Goal: Task Accomplishment & Management: Manage account settings

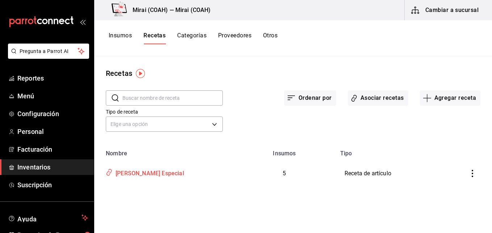
click at [153, 173] on div "[PERSON_NAME] Especial" at bounding box center [148, 171] width 71 height 11
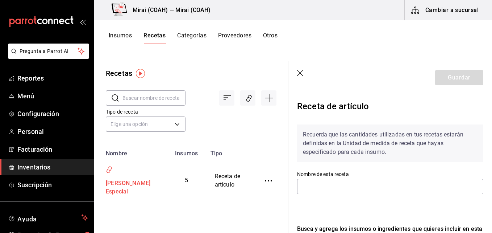
type input "[PERSON_NAME] Especial"
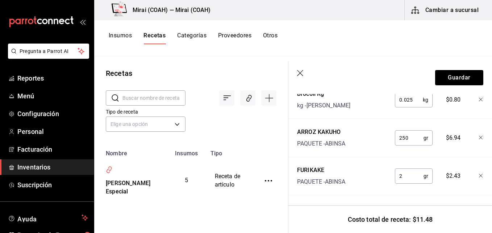
scroll to position [151, 0]
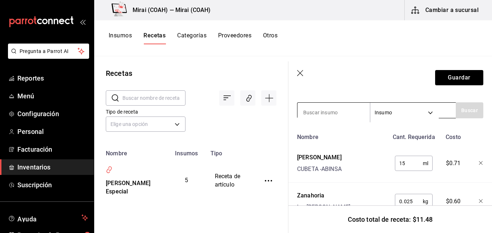
click at [324, 118] on input at bounding box center [333, 112] width 72 height 15
type input "surimi"
click at [459, 110] on button "Buscar" at bounding box center [470, 110] width 28 height 16
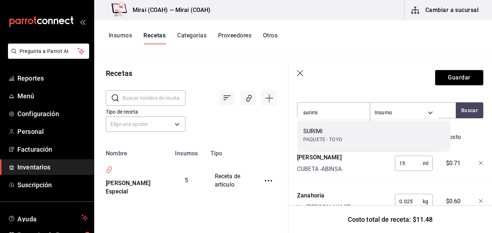
click at [336, 134] on div "SURIMI" at bounding box center [322, 131] width 39 height 9
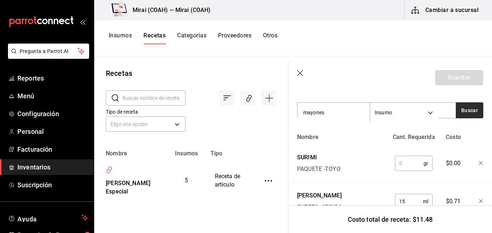
type input "mayones"
click at [466, 108] on button "Buscar" at bounding box center [470, 110] width 28 height 16
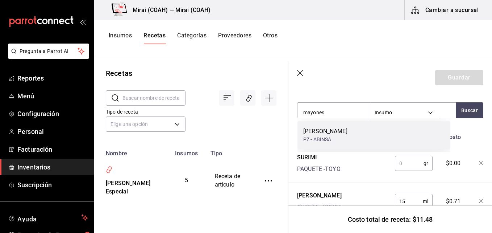
click at [362, 134] on div "MAYONESA WILSEY PZ - ABINSA" at bounding box center [373, 135] width 153 height 28
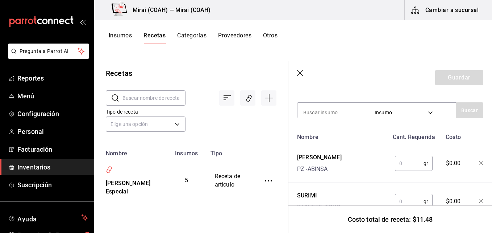
click at [404, 201] on input "text" at bounding box center [409, 201] width 29 height 14
type input "43"
click at [404, 162] on input "text" at bounding box center [409, 163] width 29 height 14
type input "27"
click at [460, 76] on button "Guardar" at bounding box center [459, 77] width 48 height 15
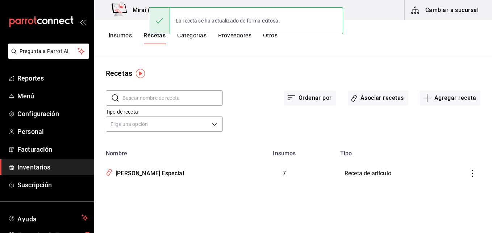
click at [124, 34] on button "Insumos" at bounding box center [120, 38] width 23 height 12
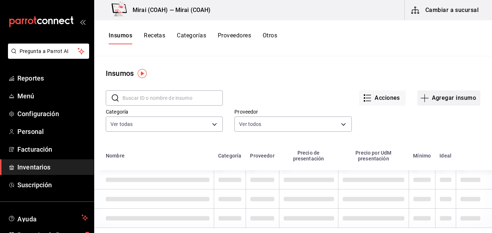
click at [420, 96] on icon "button" at bounding box center [424, 97] width 9 height 9
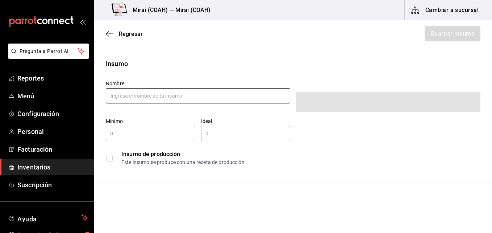
click at [181, 100] on input "text" at bounding box center [198, 95] width 184 height 15
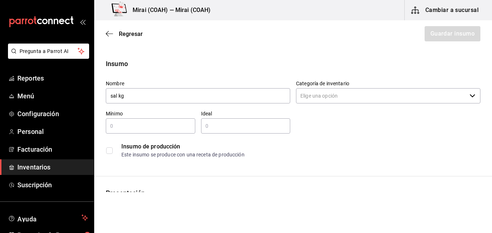
type input "sal kg"
click at [344, 101] on input "Categoría de inventario" at bounding box center [381, 95] width 171 height 15
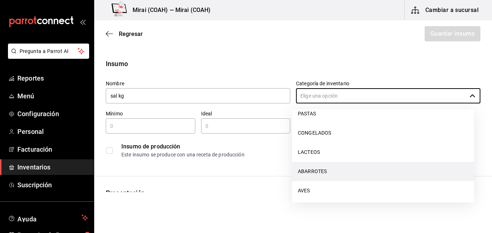
scroll to position [187, 0]
click at [323, 168] on li "ABARROTES" at bounding box center [383, 168] width 182 height 19
type input "ABARROTES"
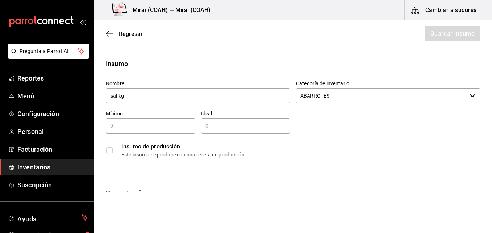
click at [156, 125] on input "text" at bounding box center [150, 125] width 89 height 9
type input "1"
click at [219, 122] on input "text" at bounding box center [245, 125] width 89 height 9
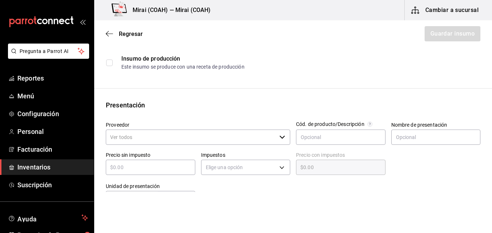
scroll to position [97, 0]
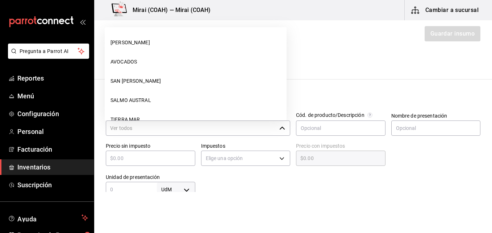
click at [279, 131] on div "​" at bounding box center [198, 127] width 184 height 15
type input "2"
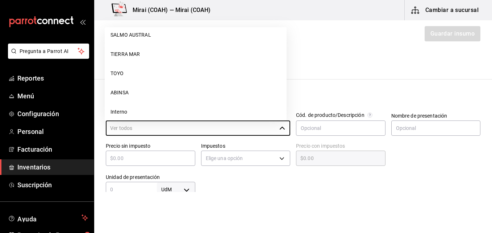
scroll to position [68, 0]
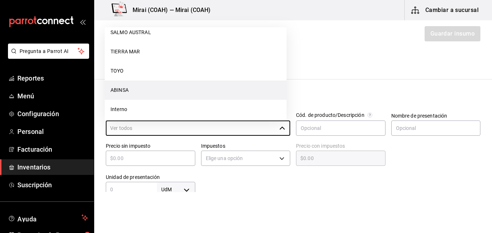
click at [177, 88] on li "ABINSA" at bounding box center [196, 89] width 182 height 19
type input "ABINSA"
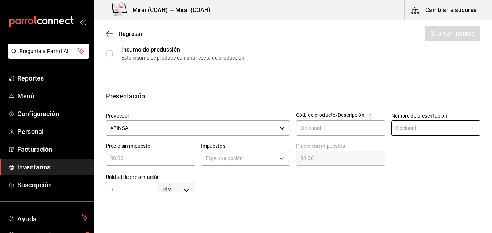
click at [412, 129] on input "text" at bounding box center [435, 127] width 89 height 15
type input "kg"
click at [180, 156] on input "text" at bounding box center [150, 158] width 89 height 9
type input "$1"
type input "$1.00"
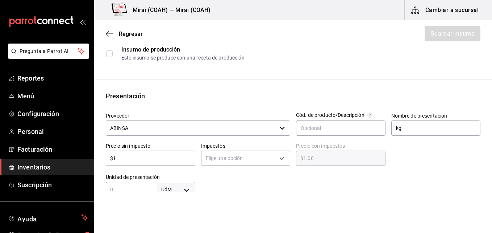
type input "$15"
type input "$15.00"
type input "$15.3"
type input "$15.30"
type input "$15.32"
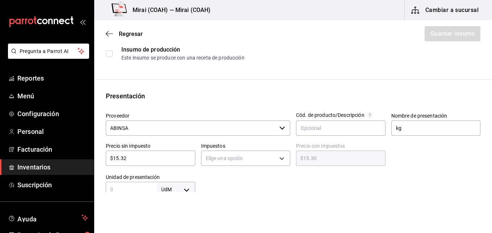
type input "$15.32"
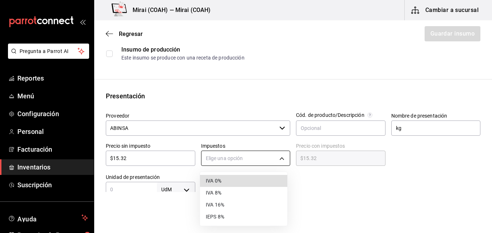
click at [274, 159] on body "Pregunta a Parrot AI Reportes Menú Configuración Personal Facturación Inventari…" at bounding box center [246, 96] width 492 height 192
click at [248, 177] on li "IVA 0%" at bounding box center [243, 181] width 87 height 12
type input "IVA_0"
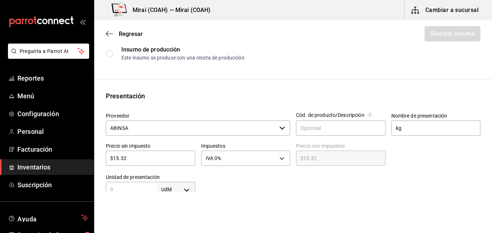
click at [142, 187] on input "text" at bounding box center [131, 189] width 51 height 9
type input "1"
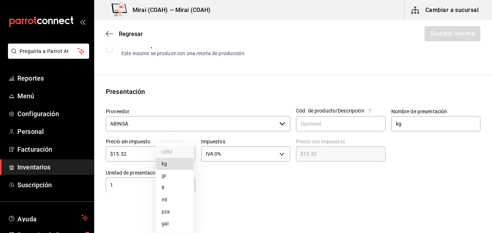
click at [190, 187] on body "Pregunta a Parrot AI Reportes Menú Configuración Personal Facturación Inventari…" at bounding box center [246, 96] width 492 height 192
click at [173, 160] on li "kg" at bounding box center [175, 164] width 38 height 12
type input "KILOGRAM"
type input "1"
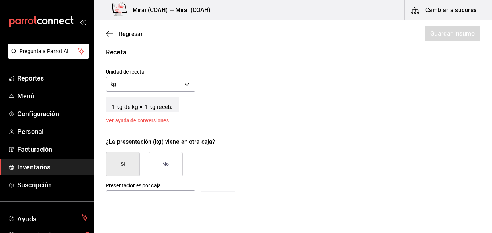
scroll to position [260, 0]
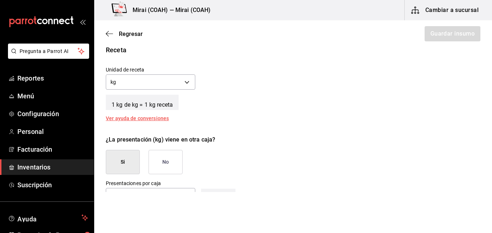
click at [165, 161] on button "No" at bounding box center [166, 162] width 34 height 24
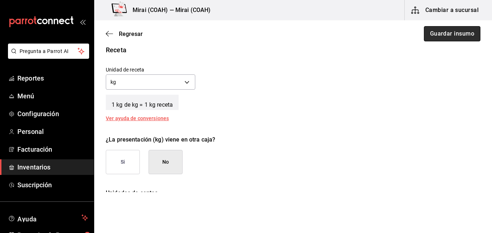
click at [453, 36] on button "Guardar insumo" at bounding box center [452, 33] width 57 height 15
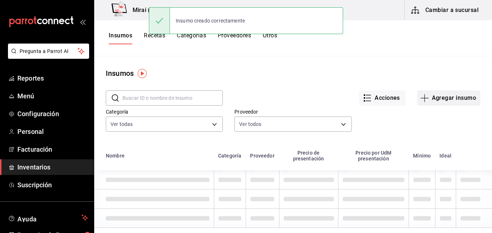
click at [421, 98] on icon "button" at bounding box center [425, 98] width 8 height 0
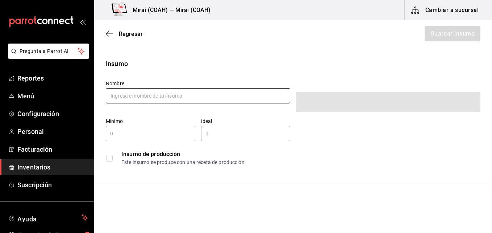
click at [174, 97] on input "text" at bounding box center [198, 95] width 184 height 15
type input "Pimienta Negra"
click at [143, 132] on input "text" at bounding box center [150, 133] width 89 height 9
type input "1"
click at [208, 130] on input "text" at bounding box center [245, 133] width 89 height 9
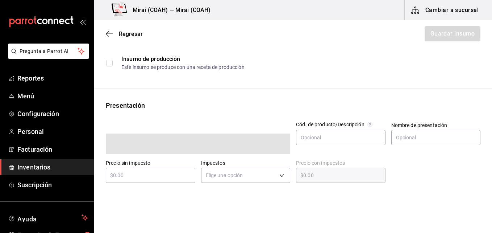
scroll to position [117, 0]
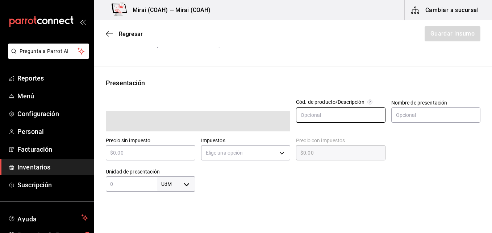
type input "2"
click at [311, 114] on input "text" at bounding box center [340, 114] width 89 height 15
click at [410, 110] on input "text" at bounding box center [435, 114] width 89 height 15
type input "kg"
click at [171, 150] on input "text" at bounding box center [150, 152] width 89 height 9
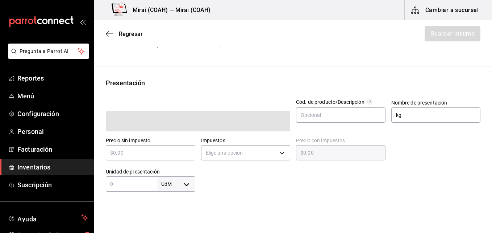
type input "$1"
type input "$1.00"
type input "$18"
type input "$18.00"
type input "$180"
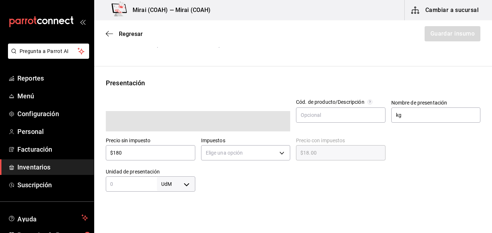
type input "$180.00"
type input "$180"
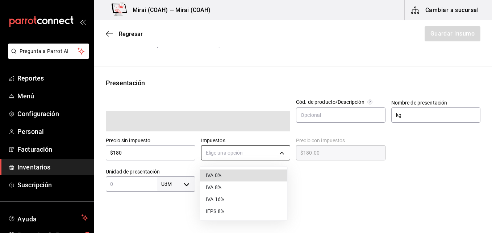
click at [262, 149] on body "Pregunta a Parrot AI Reportes Menú Configuración Personal Facturación Inventari…" at bounding box center [246, 96] width 492 height 192
click at [226, 174] on li "IVA 0%" at bounding box center [243, 175] width 87 height 12
type input "IVA_0"
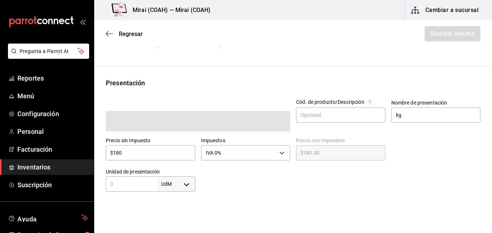
click at [139, 177] on div "UdM ​" at bounding box center [150, 183] width 89 height 15
type input "1"
click at [185, 183] on body "Pregunta a Parrot AI Reportes Menú Configuración Personal Facturación Inventari…" at bounding box center [246, 96] width 492 height 192
click at [171, 160] on li "kg" at bounding box center [175, 164] width 38 height 12
type input "KILOGRAM"
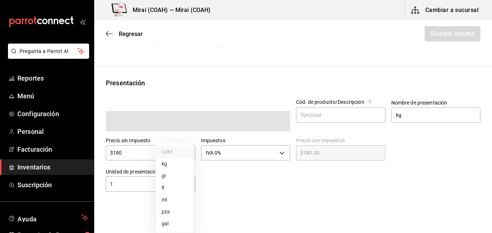
type input "KILOGRAM"
type input "1"
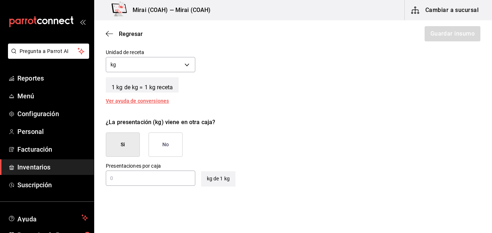
scroll to position [294, 0]
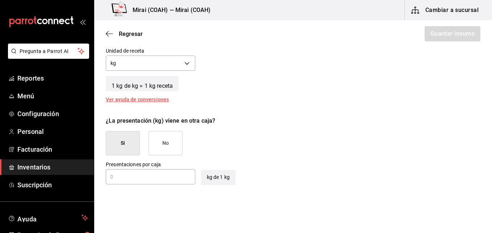
click at [171, 139] on button "No" at bounding box center [166, 143] width 34 height 24
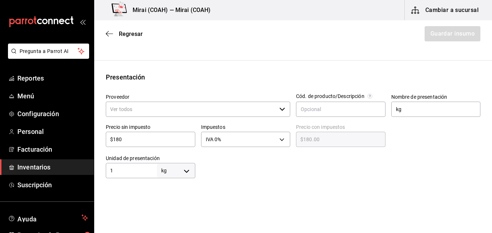
scroll to position [114, 0]
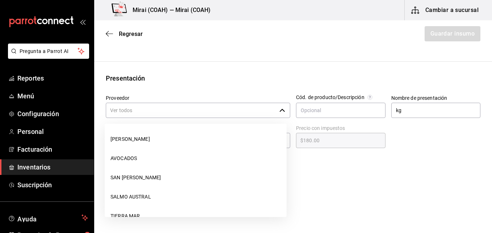
click at [279, 107] on icon "button" at bounding box center [282, 110] width 6 height 6
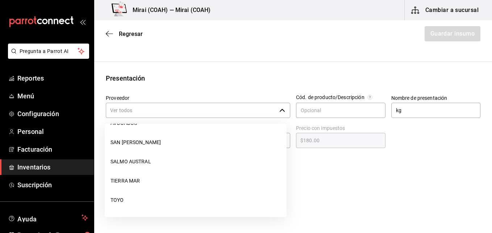
scroll to position [72, 0]
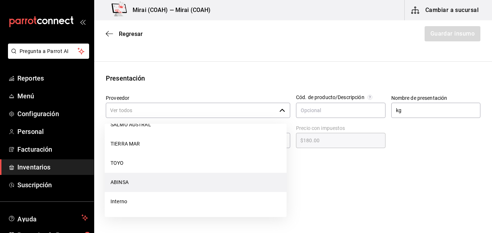
click at [147, 180] on li "ABINSA" at bounding box center [196, 181] width 182 height 19
type input "ABINSA"
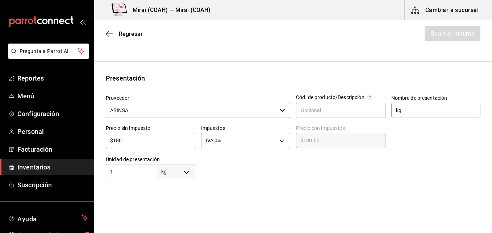
drag, startPoint x: 488, startPoint y: 70, endPoint x: 274, endPoint y: 171, distance: 237.0
click at [274, 171] on div at bounding box center [337, 164] width 285 height 29
click at [163, 146] on div "$180 ​" at bounding box center [150, 140] width 89 height 15
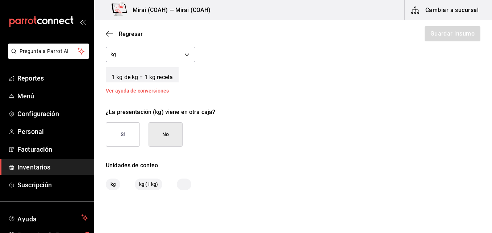
scroll to position [287, 0]
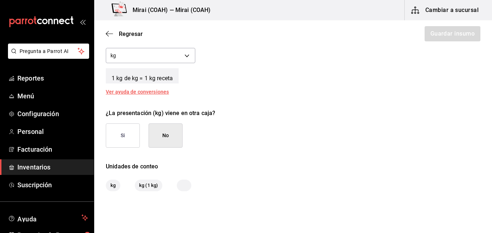
type input "$180.00"
click at [168, 134] on button "No" at bounding box center [166, 135] width 34 height 24
drag, startPoint x: 489, startPoint y: 150, endPoint x: 455, endPoint y: 162, distance: 36.8
click at [455, 162] on div "Unidades de conteo" at bounding box center [293, 166] width 375 height 9
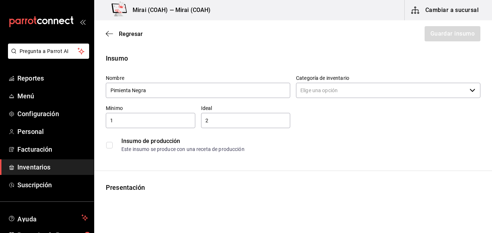
scroll to position [0, 0]
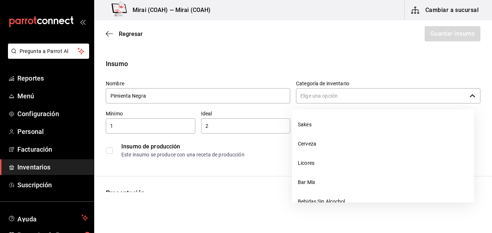
click at [394, 97] on input "Categoría de inventario" at bounding box center [381, 95] width 171 height 15
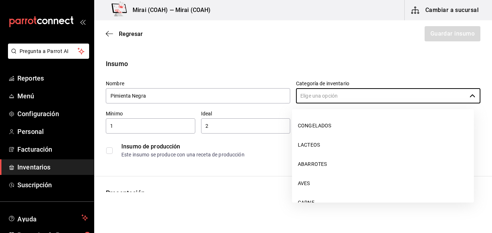
scroll to position [192, 0]
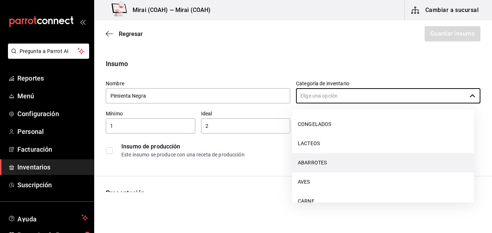
click at [333, 164] on li "ABARROTES" at bounding box center [383, 162] width 182 height 19
type input "ABARROTES"
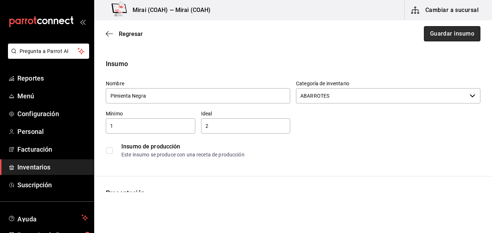
click at [447, 35] on button "Guardar insumo" at bounding box center [452, 33] width 57 height 15
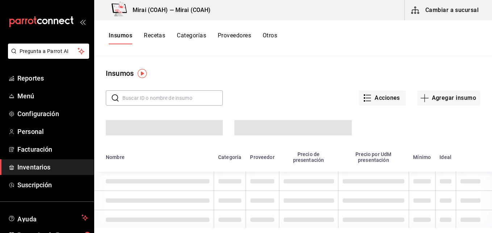
click at [151, 35] on button "Recetas" at bounding box center [154, 38] width 21 height 12
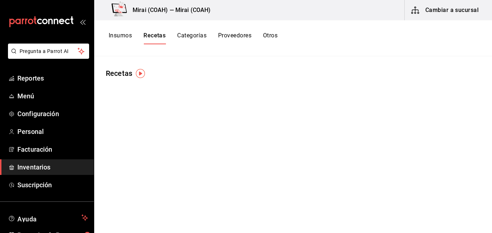
click at [160, 38] on button "Recetas" at bounding box center [154, 38] width 22 height 12
click at [158, 35] on button "Recetas" at bounding box center [154, 38] width 22 height 12
click at [157, 36] on button "Recetas" at bounding box center [154, 38] width 22 height 12
click at [50, 166] on span "Inventarios" at bounding box center [52, 167] width 71 height 10
click at [300, 146] on main at bounding box center [293, 141] width 398 height 171
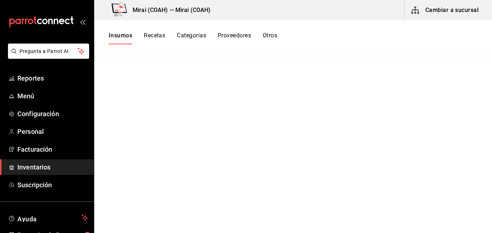
click at [158, 34] on button "Recetas" at bounding box center [154, 38] width 21 height 12
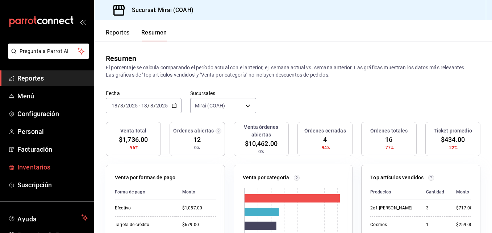
click at [39, 168] on span "Inventarios" at bounding box center [52, 167] width 71 height 10
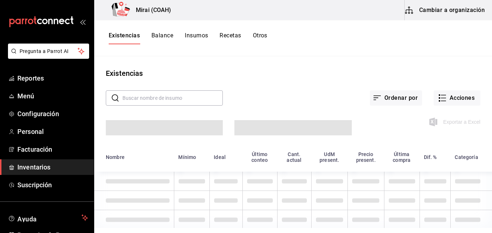
click at [442, 11] on button "Cambiar a organización" at bounding box center [445, 10] width 81 height 20
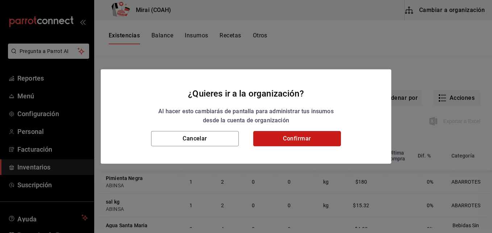
click at [319, 140] on button "Confirmar" at bounding box center [297, 138] width 88 height 15
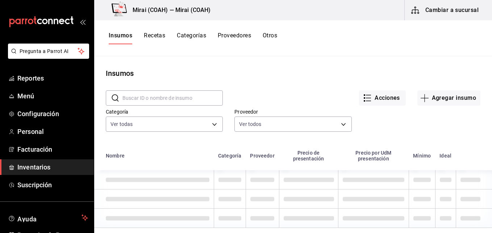
click at [157, 36] on button "Recetas" at bounding box center [154, 38] width 21 height 12
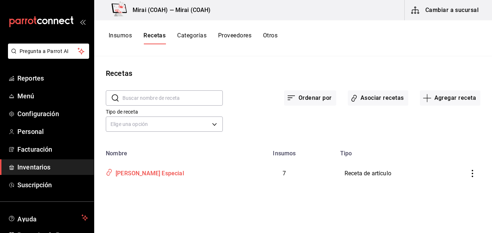
click at [156, 173] on div "[PERSON_NAME] Especial" at bounding box center [148, 171] width 71 height 11
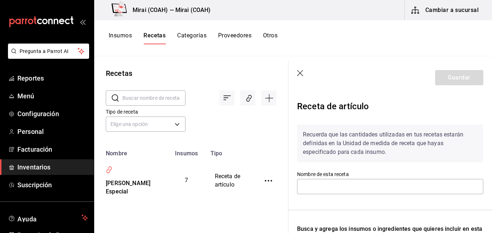
type input "[PERSON_NAME] Especial"
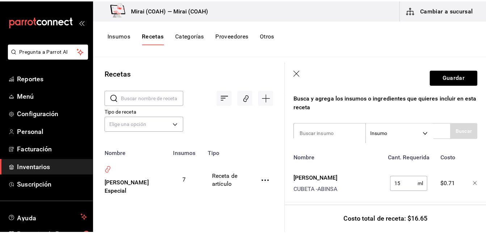
scroll to position [133, 0]
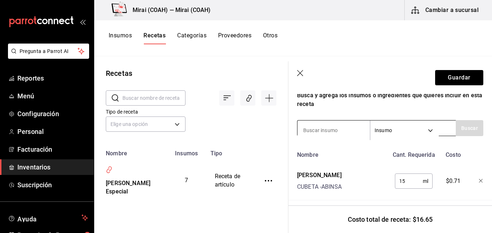
click at [335, 131] on input at bounding box center [333, 129] width 72 height 15
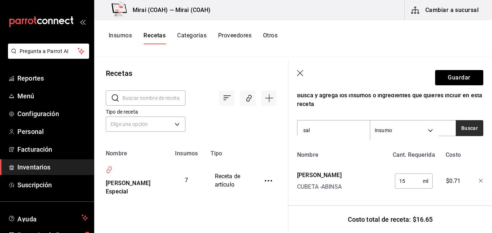
type input "sal"
click at [468, 125] on button "Buscar" at bounding box center [470, 128] width 28 height 16
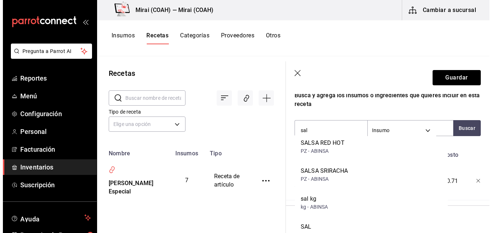
scroll to position [66, 0]
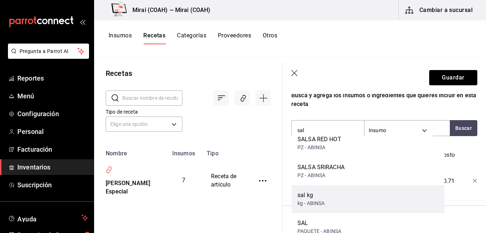
click at [322, 196] on div "sal kg" at bounding box center [311, 195] width 27 height 9
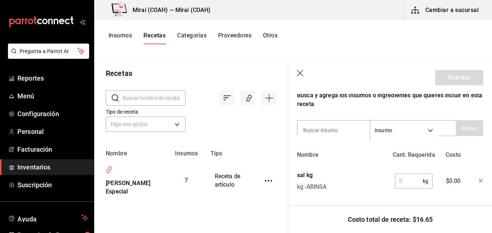
click at [410, 184] on input "text" at bounding box center [409, 181] width 28 height 14
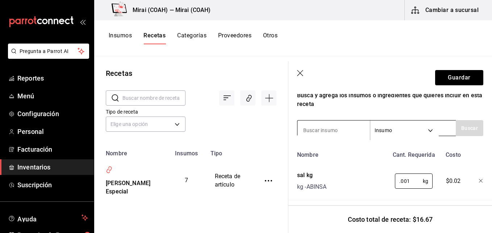
type input "0.001"
click at [342, 131] on input at bounding box center [333, 129] width 72 height 15
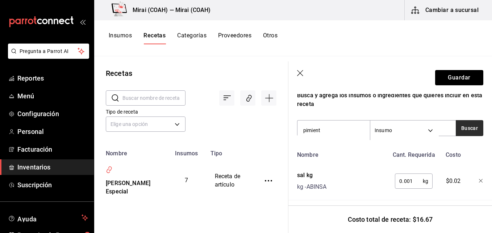
type input "pimient"
click at [462, 129] on button "Buscar" at bounding box center [470, 128] width 28 height 16
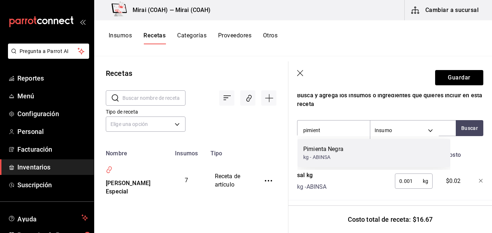
click at [354, 153] on div "Pimienta Negra kg - ABINSA" at bounding box center [373, 153] width 153 height 28
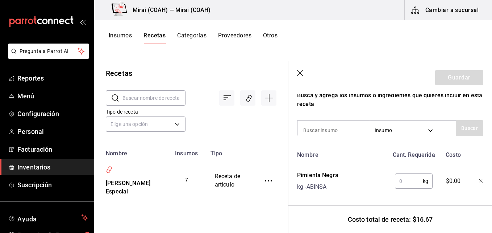
click at [402, 180] on input "text" at bounding box center [409, 181] width 28 height 14
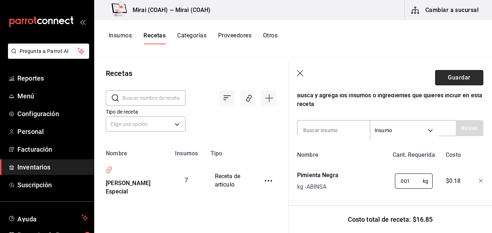
type input "0.001"
click at [449, 75] on button "Guardar" at bounding box center [459, 77] width 48 height 15
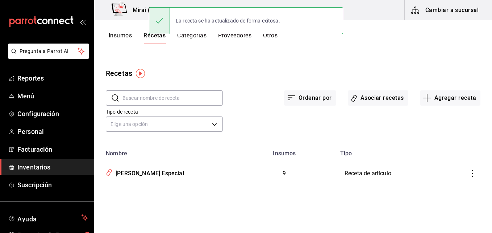
click at [120, 34] on button "Insumos" at bounding box center [120, 38] width 23 height 12
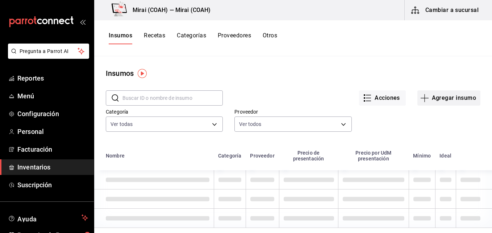
click at [424, 95] on icon "button" at bounding box center [424, 98] width 0 height 8
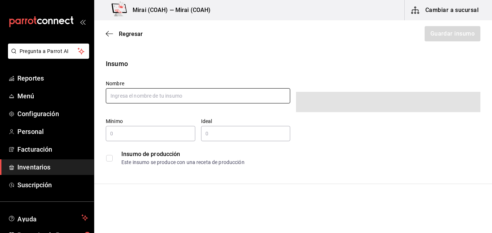
click at [165, 96] on input "text" at bounding box center [198, 95] width 184 height 15
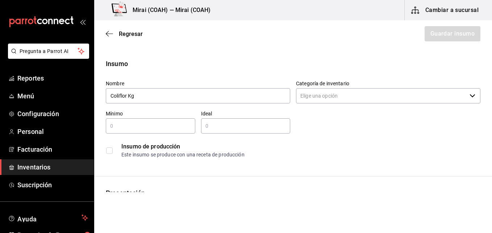
type input "Coliflor Kg"
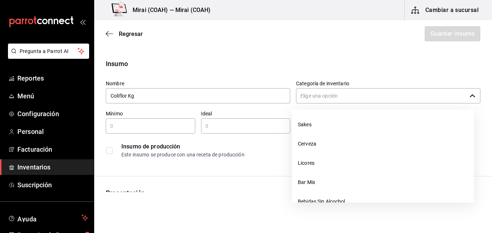
click at [323, 93] on input "Categoría de inventario" at bounding box center [381, 95] width 171 height 15
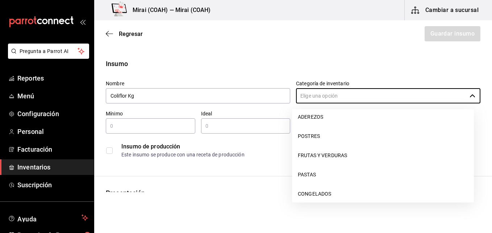
scroll to position [124, 0]
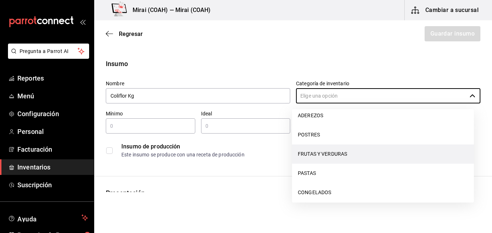
click at [344, 154] on li "FRUTAS Y VERDURAS" at bounding box center [383, 153] width 182 height 19
type input "FRUTAS Y VERDURAS"
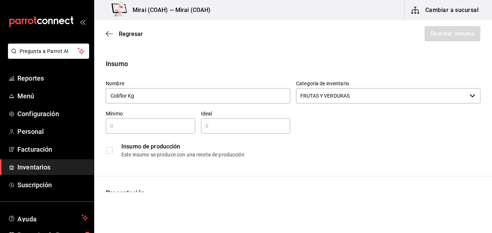
click at [160, 134] on div "Insumo de producción Este insumo se produce con una receta de producción" at bounding box center [290, 147] width 380 height 28
click at [158, 125] on input "text" at bounding box center [150, 125] width 89 height 9
type input "1"
click at [239, 124] on input "text" at bounding box center [245, 125] width 89 height 9
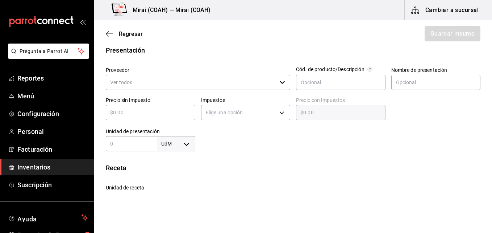
scroll to position [145, 0]
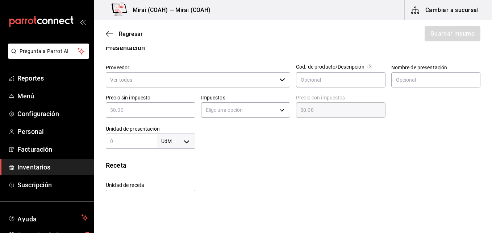
type input "2"
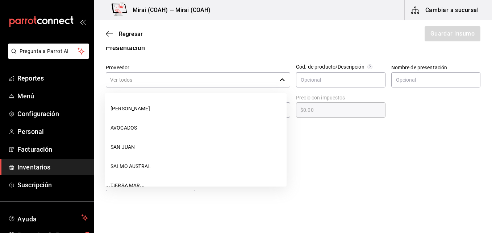
click at [218, 85] on input "Proveedor" at bounding box center [191, 79] width 171 height 15
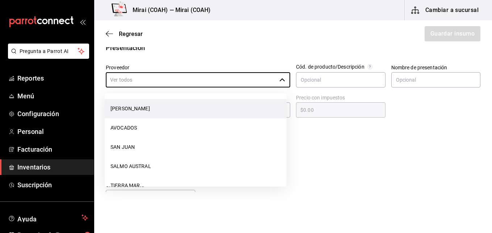
click at [178, 110] on li "[PERSON_NAME]" at bounding box center [196, 108] width 182 height 19
type input "[PERSON_NAME]"
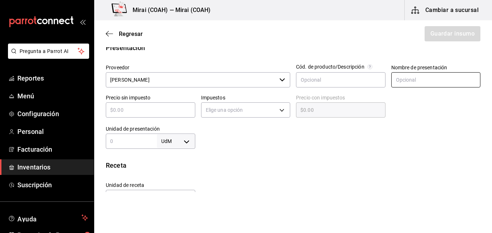
click at [407, 79] on input "text" at bounding box center [435, 79] width 89 height 15
type input "kg"
click at [178, 106] on input "text" at bounding box center [150, 109] width 89 height 9
type input "$5"
type input "$5.00"
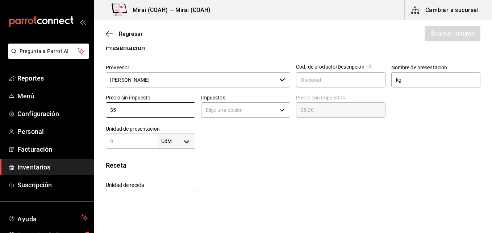
type input "$50"
type input "$50.00"
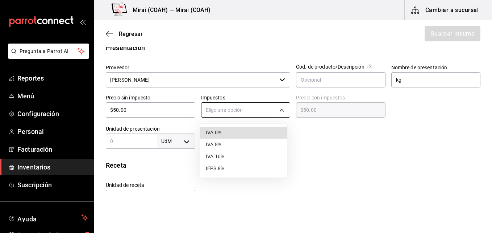
click at [275, 108] on body "Pregunta a Parrot AI Reportes Menú Configuración Personal Facturación Inventari…" at bounding box center [246, 96] width 492 height 192
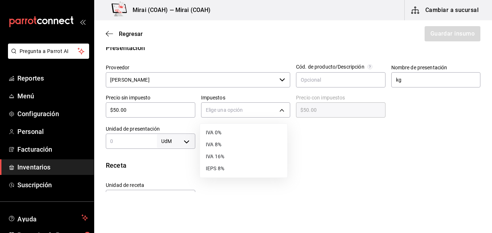
click at [131, 139] on div at bounding box center [246, 116] width 492 height 233
click at [138, 142] on input "text" at bounding box center [131, 141] width 51 height 9
type input "1"
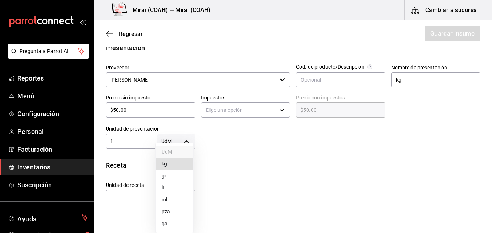
click at [182, 140] on body "Pregunta a Parrot AI Reportes Menú Configuración Personal Facturación Inventari…" at bounding box center [246, 96] width 492 height 192
click at [169, 163] on li "kg" at bounding box center [175, 164] width 38 height 12
type input "KILOGRAM"
type input "1"
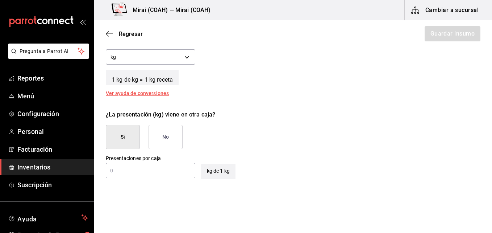
scroll to position [287, 0]
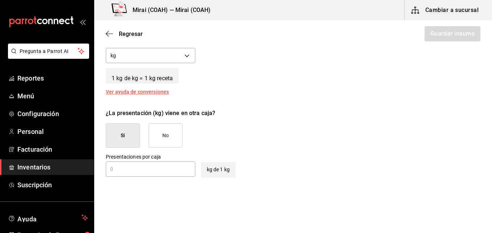
click at [169, 138] on button "No" at bounding box center [166, 135] width 34 height 24
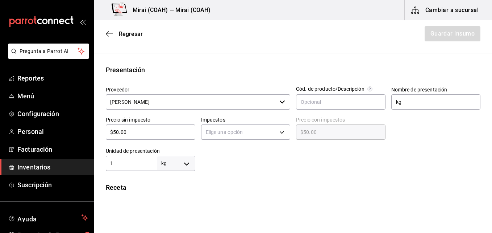
scroll to position [119, 0]
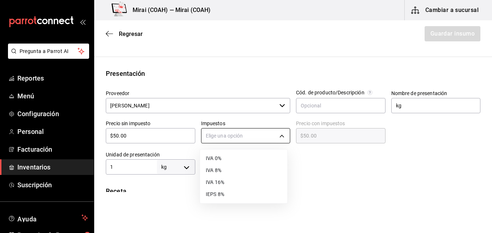
click at [282, 136] on body "Pregunta a Parrot AI Reportes Menú Configuración Personal Facturación Inventari…" at bounding box center [246, 96] width 492 height 192
click at [242, 156] on li "IVA 0%" at bounding box center [243, 158] width 87 height 12
type input "IVA_0"
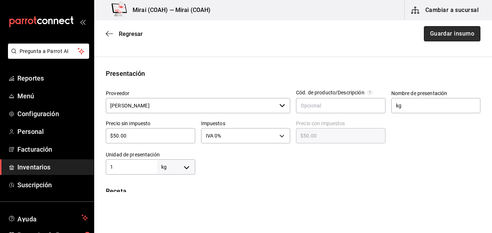
click at [455, 33] on button "Guardar insumo" at bounding box center [452, 33] width 57 height 15
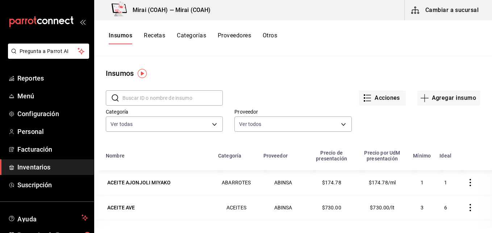
click at [155, 35] on button "Recetas" at bounding box center [154, 38] width 21 height 12
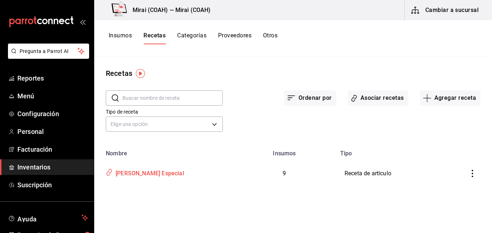
click at [164, 174] on div "[PERSON_NAME] Especial" at bounding box center [148, 171] width 71 height 11
type input "[PERSON_NAME] Especial"
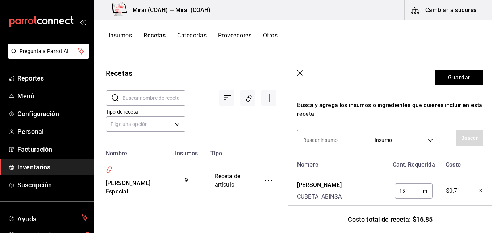
scroll to position [116, 0]
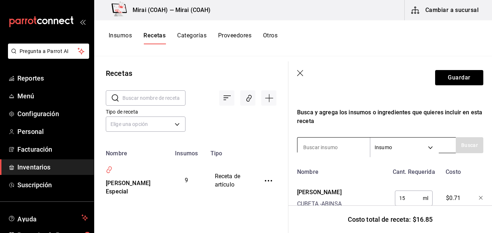
click at [343, 149] on input at bounding box center [333, 146] width 72 height 15
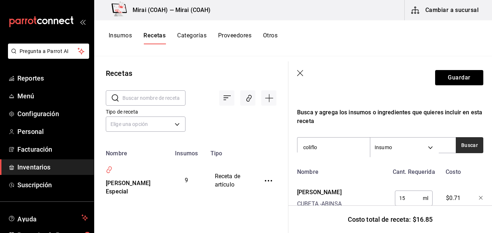
type input "coliflo"
click at [461, 147] on button "Buscar" at bounding box center [470, 145] width 28 height 16
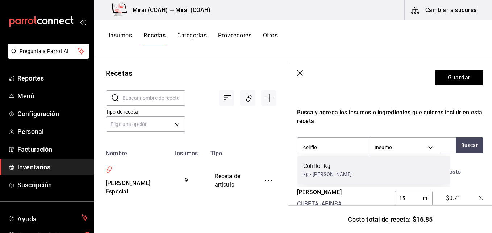
click at [344, 166] on div "Coliflor Kg kg - [PERSON_NAME]" at bounding box center [373, 170] width 153 height 28
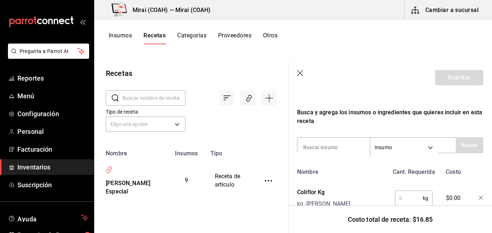
click at [400, 200] on input "text" at bounding box center [409, 198] width 28 height 14
type input "0.025"
click at [456, 76] on button "Guardar" at bounding box center [459, 77] width 48 height 15
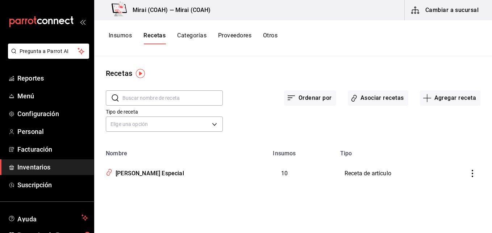
click at [179, 98] on input "text" at bounding box center [172, 98] width 100 height 14
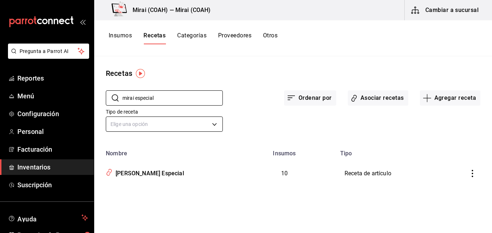
type input "mirai especial"
click at [214, 123] on body "Pregunta a Parrot AI Reportes Menú Configuración Personal Facturación Inventari…" at bounding box center [246, 113] width 492 height 227
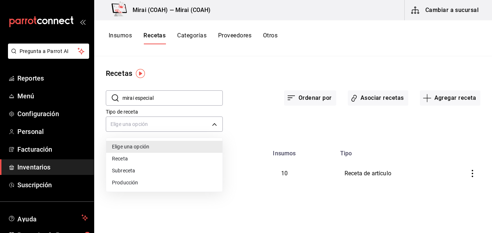
click at [165, 156] on li "Receta" at bounding box center [164, 158] width 116 height 12
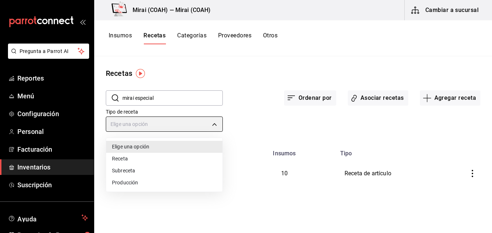
type input "PRODUCT"
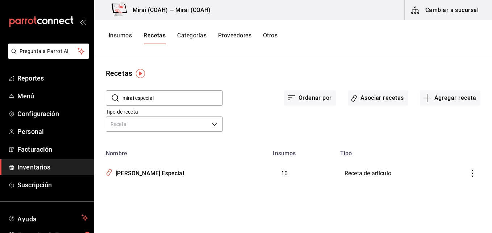
click at [184, 98] on input "mirai especial" at bounding box center [172, 98] width 100 height 14
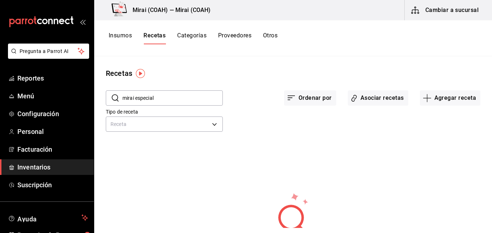
click at [123, 31] on div "Insumos Recetas Categorías Proveedores Otros" at bounding box center [293, 38] width 398 height 36
click at [122, 33] on button "Insumos" at bounding box center [120, 38] width 23 height 12
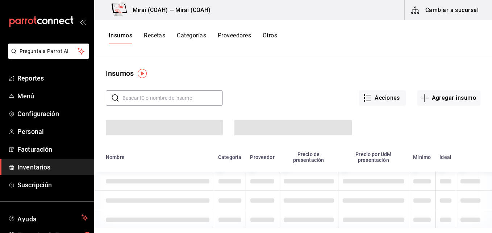
click at [160, 35] on button "Recetas" at bounding box center [154, 38] width 21 height 12
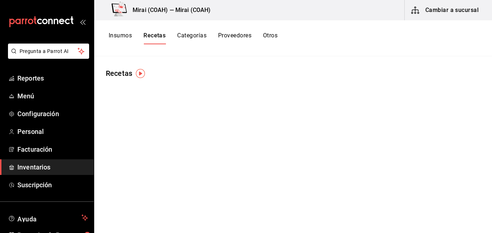
click at [158, 35] on button "Recetas" at bounding box center [154, 38] width 22 height 12
click at [39, 166] on span "Inventarios" at bounding box center [52, 167] width 71 height 10
click at [155, 37] on button "Recetas" at bounding box center [154, 38] width 21 height 12
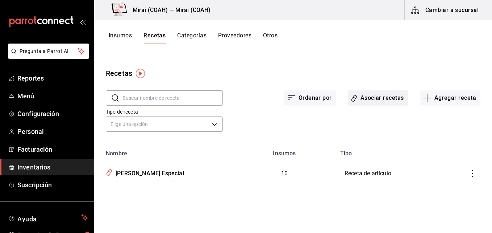
click at [360, 97] on button "Asociar recetas" at bounding box center [378, 97] width 60 height 15
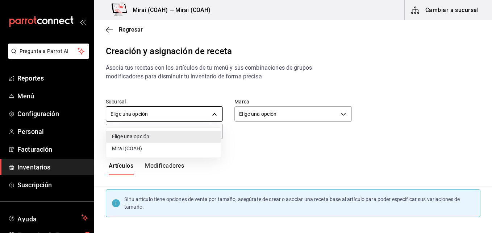
click at [211, 112] on body "Pregunta a Parrot AI Reportes Menú Configuración Personal Facturación Inventari…" at bounding box center [246, 110] width 492 height 220
click at [178, 147] on li "Mirai (COAH)" at bounding box center [163, 148] width 114 height 12
type input "2f3b0ad6-fa58-4a2b-8167-6846f6c4b413"
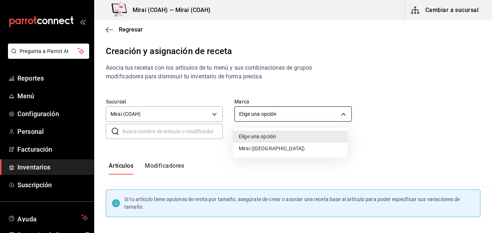
click at [321, 111] on body "Pregunta a Parrot AI Reportes Menú Configuración Personal Facturación Inventari…" at bounding box center [246, 110] width 492 height 220
click at [273, 148] on li "Mirai ([GEOGRAPHIC_DATA])" at bounding box center [290, 148] width 114 height 12
type input "183a807c-22b5-455a-989e-9c50dfc5d7ed"
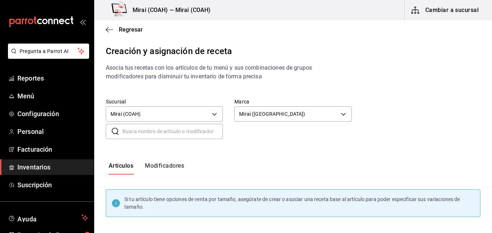
click at [195, 134] on input "text" at bounding box center [172, 131] width 100 height 14
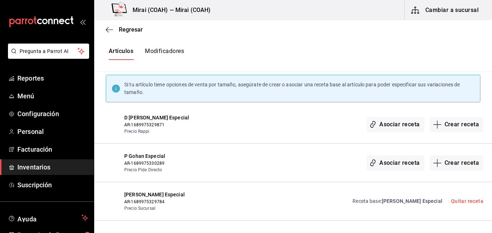
scroll to position [114, 0]
type input "gohan especial"
click at [387, 124] on button "Asociar receta" at bounding box center [395, 124] width 57 height 15
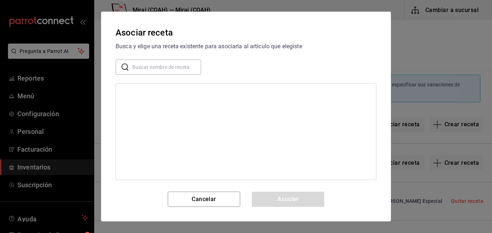
click at [153, 68] on input "text" at bounding box center [166, 67] width 69 height 14
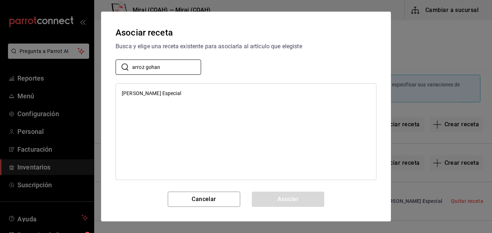
type input "arroz gohan"
click at [171, 91] on div "[PERSON_NAME] Especial" at bounding box center [151, 93] width 59 height 8
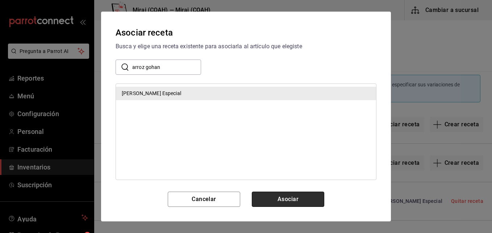
click at [294, 201] on button "Asociar" at bounding box center [288, 198] width 72 height 15
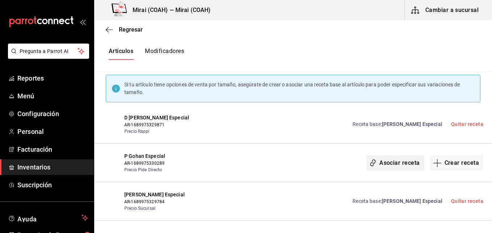
click at [393, 162] on button "Asociar receta" at bounding box center [395, 162] width 57 height 15
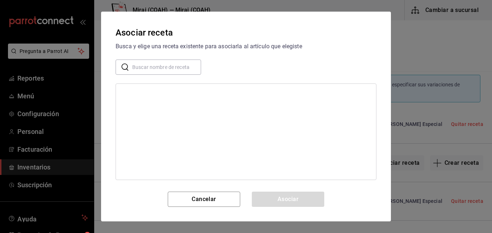
click at [177, 68] on input "text" at bounding box center [166, 67] width 69 height 14
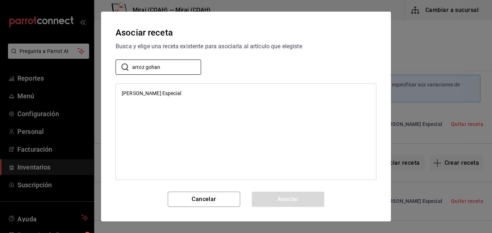
type input "arroz gohan"
click at [167, 95] on div "[PERSON_NAME] Especial" at bounding box center [151, 93] width 59 height 8
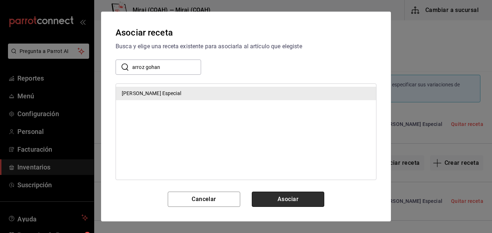
click at [273, 193] on button "Asociar" at bounding box center [288, 198] width 72 height 15
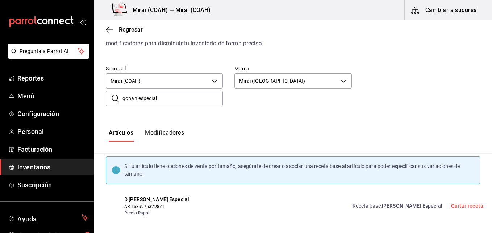
scroll to position [0, 0]
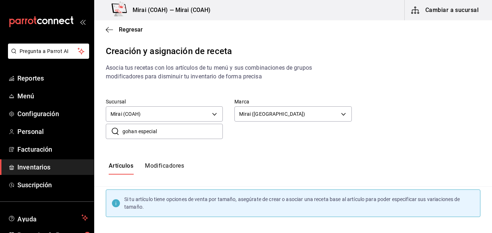
click at [161, 134] on input "gohan especial" at bounding box center [172, 131] width 100 height 14
type input "g"
click at [40, 162] on span "Inventarios" at bounding box center [52, 167] width 71 height 10
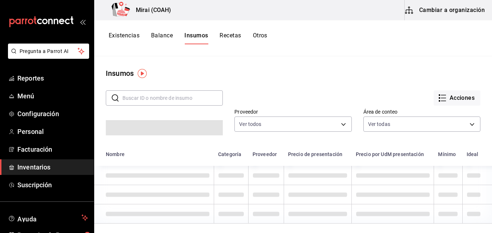
click at [456, 15] on button "Cambiar a organización" at bounding box center [445, 10] width 81 height 20
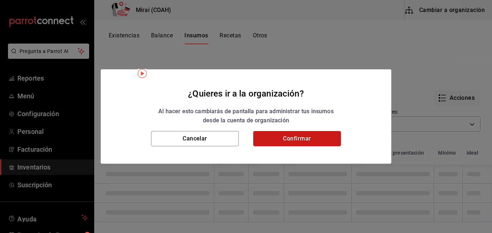
click at [314, 140] on button "Confirmar" at bounding box center [297, 138] width 88 height 15
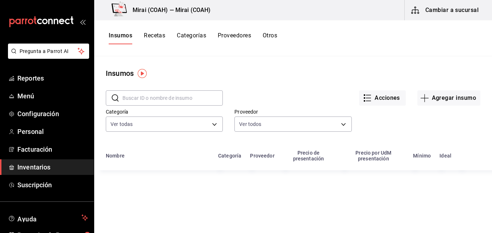
click at [159, 35] on button "Recetas" at bounding box center [154, 38] width 21 height 12
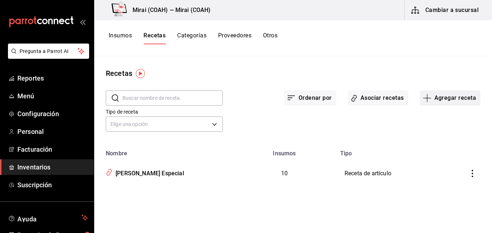
click at [429, 97] on icon "button" at bounding box center [427, 97] width 9 height 9
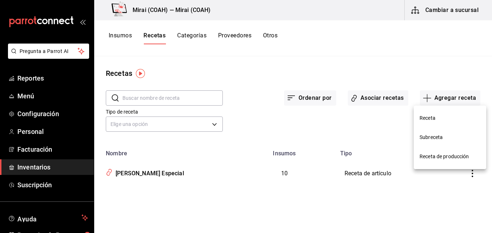
click at [438, 119] on span "Receta" at bounding box center [449, 118] width 61 height 8
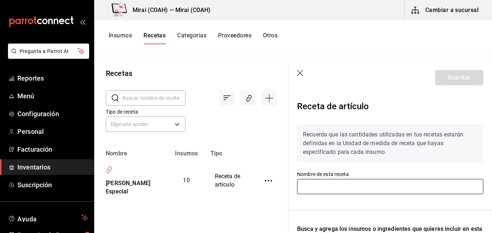
click at [352, 185] on input "text" at bounding box center [390, 186] width 186 height 15
type input "a"
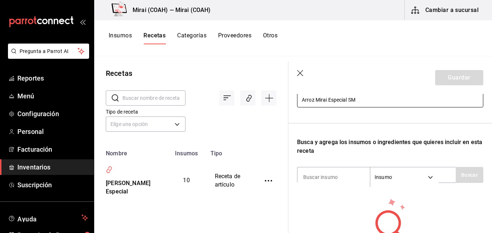
scroll to position [100, 0]
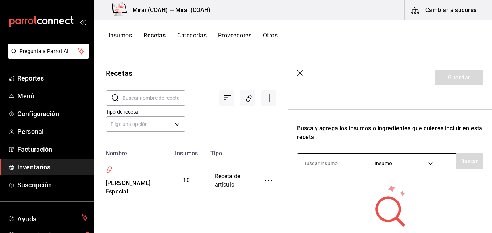
type input "Arroz Mirai Especial SM"
click at [324, 168] on input at bounding box center [333, 162] width 72 height 15
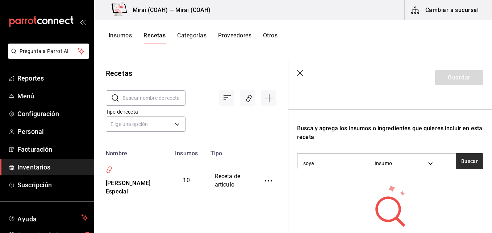
type input "soya"
click at [463, 156] on button "Buscar" at bounding box center [470, 161] width 28 height 16
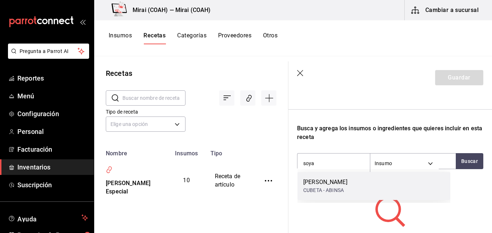
click at [355, 187] on div "SOYA KIKKOMAN CUBETA - ABINSA" at bounding box center [373, 186] width 153 height 28
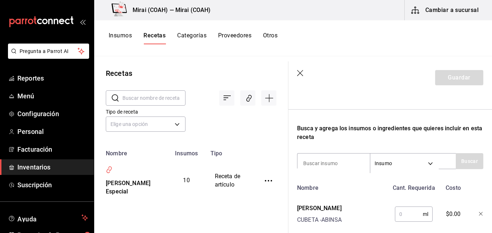
click at [404, 208] on input "text" at bounding box center [409, 213] width 28 height 14
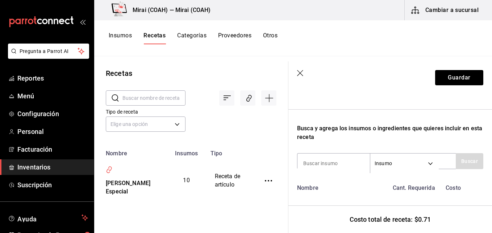
type input "15"
click at [359, 109] on div "Recuerda que las cantidades utilizadas en tus recetas estarán definidas en la U…" at bounding box center [390, 125] width 186 height 215
click at [458, 77] on button "Guardar" at bounding box center [459, 77] width 48 height 15
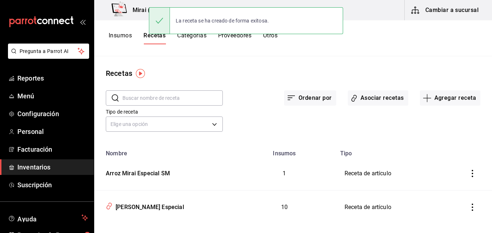
click at [127, 33] on button "Insumos" at bounding box center [120, 38] width 23 height 12
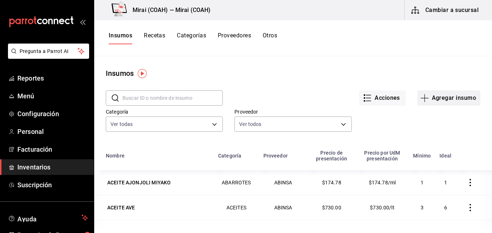
click at [420, 94] on icon "button" at bounding box center [424, 97] width 9 height 9
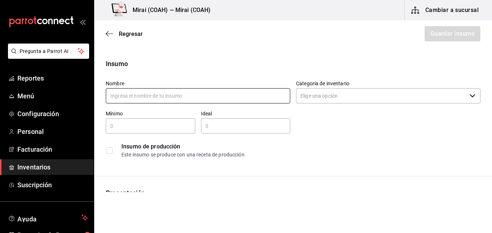
click at [138, 96] on input "text" at bounding box center [198, 95] width 184 height 15
type input "Aceite [PERSON_NAME] 3lt"
click at [329, 97] on input "Categoría de inventario" at bounding box center [381, 95] width 171 height 15
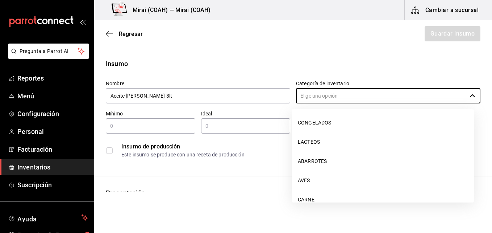
scroll to position [189, 0]
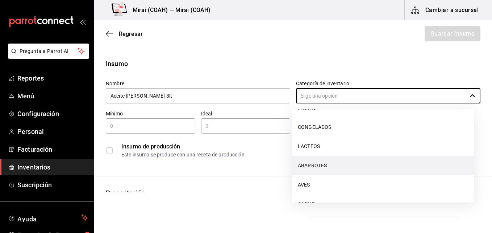
click at [320, 165] on li "ABARROTES" at bounding box center [383, 165] width 182 height 19
type input "ABARROTES"
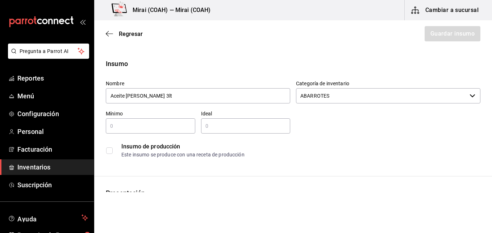
click at [176, 131] on div "​" at bounding box center [150, 125] width 89 height 15
type input "1"
click at [250, 125] on input "text" at bounding box center [245, 125] width 89 height 9
type input "2"
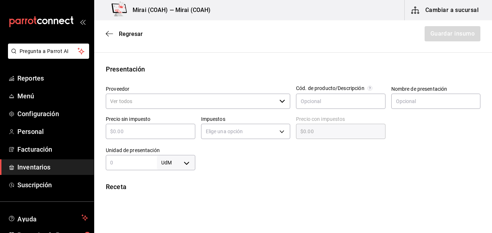
scroll to position [130, 0]
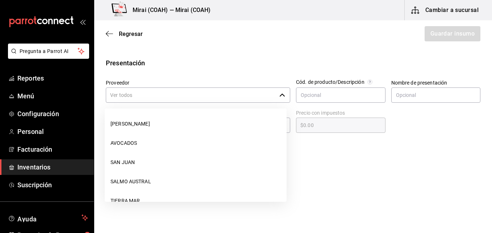
click at [279, 96] on icon "button" at bounding box center [282, 95] width 6 height 6
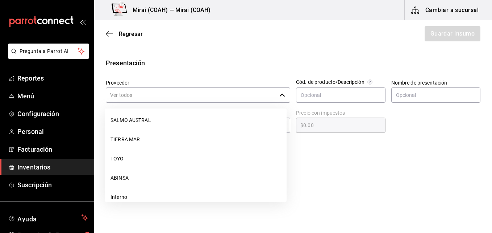
scroll to position [63, 0]
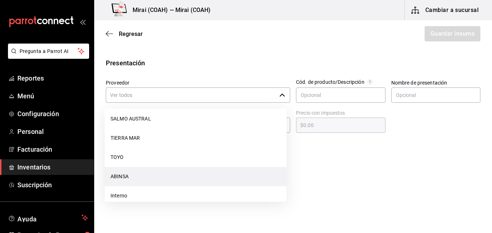
click at [131, 176] on li "ABINSA" at bounding box center [196, 176] width 182 height 19
type input "ABINSA"
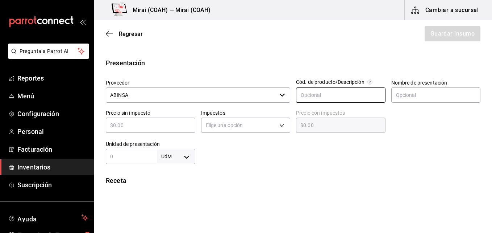
type input "2"
click at [331, 97] on input "text" at bounding box center [340, 94] width 89 height 15
click at [422, 93] on input "text" at bounding box center [435, 94] width 89 height 15
type input "lt"
click at [163, 127] on input "text" at bounding box center [150, 125] width 89 height 9
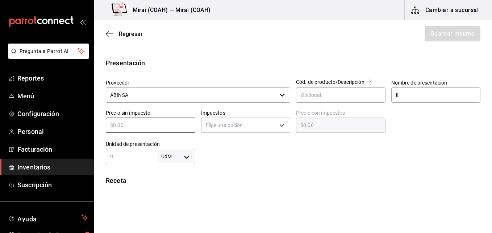
type input "$7"
type input "$7.00"
type input "$73"
type input "$73.00"
type input "$737"
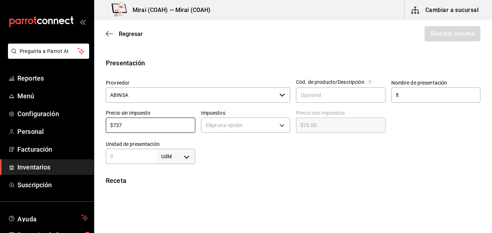
type input "$737.00"
type input "$737.7"
type input "$737.70"
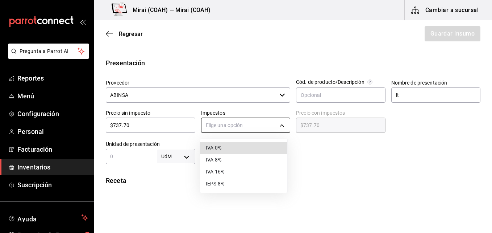
click at [278, 128] on body "Pregunta a Parrot AI Reportes Menú Configuración Personal Facturación Inventari…" at bounding box center [246, 96] width 492 height 192
click at [247, 147] on li "IVA 0%" at bounding box center [243, 148] width 87 height 12
type input "IVA_0"
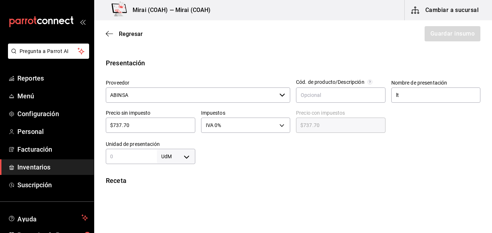
click at [140, 155] on input "text" at bounding box center [131, 156] width 51 height 9
type input "3,000"
click at [189, 156] on body "Pregunta a Parrot AI Reportes Menú Configuración Personal Facturación Inventari…" at bounding box center [246, 96] width 492 height 192
click at [171, 199] on li "ml" at bounding box center [175, 199] width 38 height 12
type input "MILLILITER"
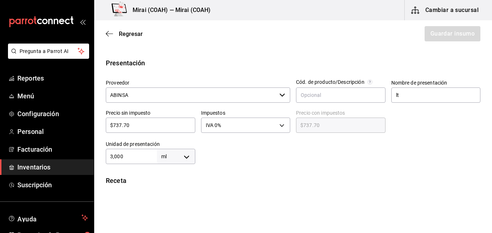
type input "MILLILITER"
type input "3,000"
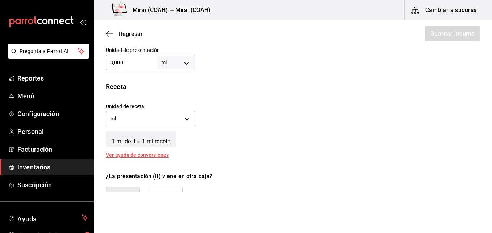
scroll to position [249, 0]
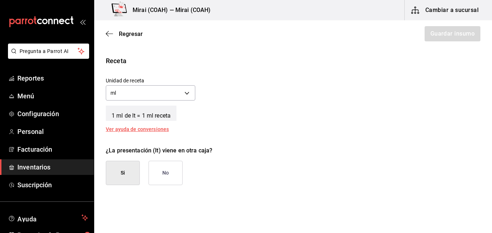
click at [167, 176] on button "No" at bounding box center [166, 172] width 34 height 24
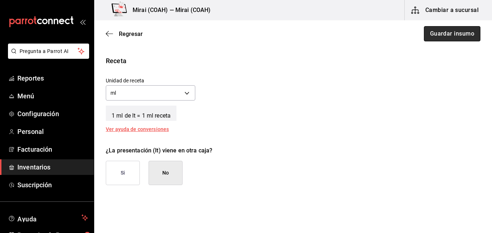
click at [455, 34] on button "Guardar insumo" at bounding box center [452, 33] width 57 height 15
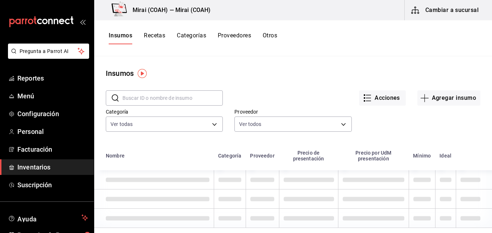
click at [154, 36] on div "Pregunta a Parrot AI Reportes Menú Configuración Personal Facturación Inventari…" at bounding box center [246, 113] width 492 height 227
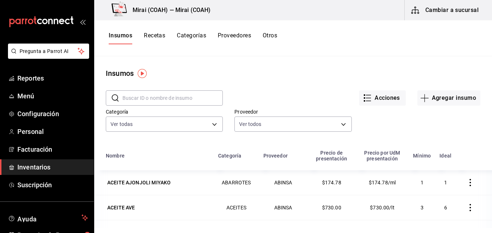
click at [187, 46] on div "Insumos Recetas Categorías Proveedores Otros" at bounding box center [293, 38] width 398 height 36
click at [154, 33] on button "Recetas" at bounding box center [154, 38] width 21 height 12
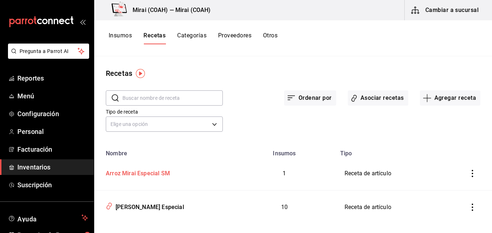
click at [164, 169] on div "Arroz Mirai Especial SM" at bounding box center [136, 171] width 67 height 11
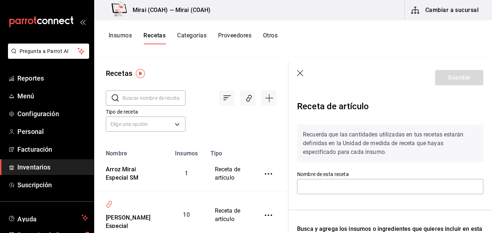
type input "Arroz Mirai Especial SM"
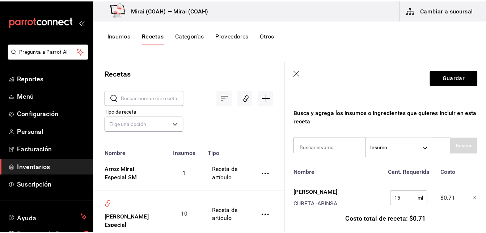
scroll to position [117, 0]
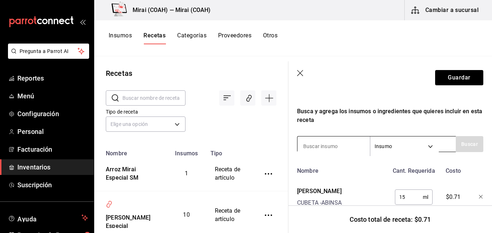
click at [352, 145] on input at bounding box center [333, 145] width 72 height 15
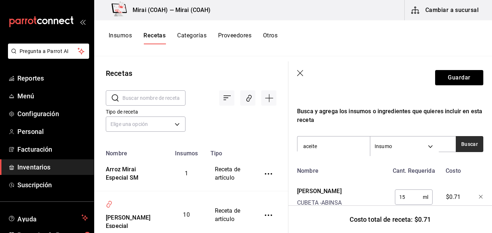
type input "aceite"
click at [460, 142] on button "Buscar" at bounding box center [470, 144] width 28 height 16
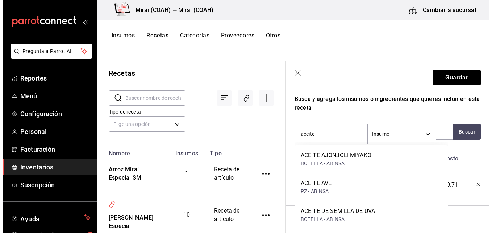
scroll to position [144, 0]
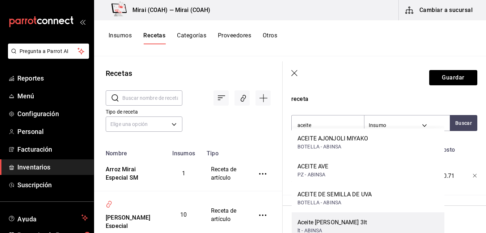
click at [355, 224] on div "Aceite [PERSON_NAME] 3lt" at bounding box center [333, 222] width 70 height 9
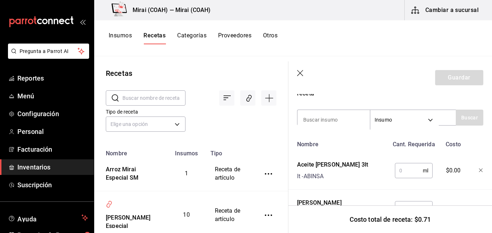
click at [413, 171] on input "text" at bounding box center [409, 170] width 28 height 14
type input "2"
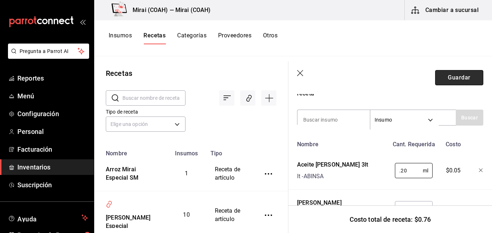
type input "0.20"
click at [448, 79] on button "Guardar" at bounding box center [459, 77] width 48 height 15
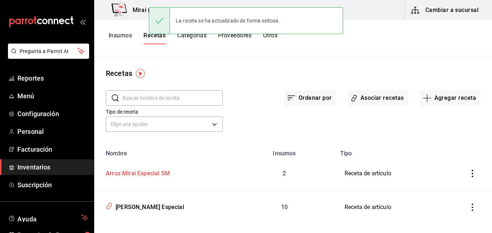
click at [151, 176] on div "Arroz Mirai Especial SM" at bounding box center [136, 171] width 67 height 11
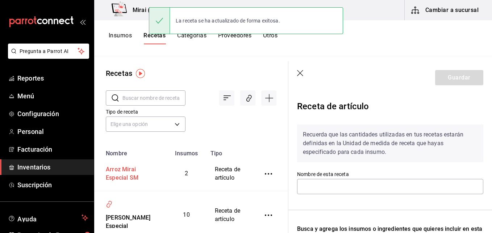
type input "Arroz Mirai Especial SM"
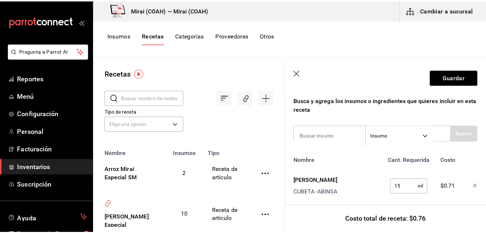
scroll to position [117, 0]
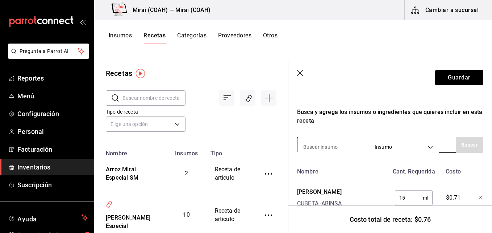
click at [325, 151] on input at bounding box center [333, 146] width 72 height 15
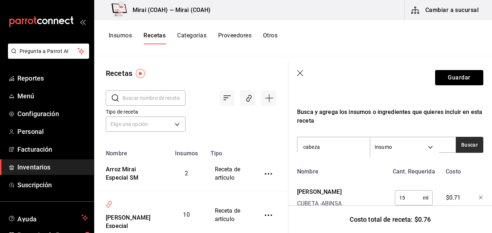
type input "cabeza"
click at [469, 149] on button "Buscar" at bounding box center [470, 145] width 28 height 16
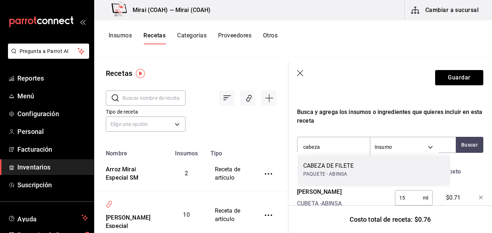
click at [342, 169] on div "CABEZA DE FILETE" at bounding box center [328, 165] width 50 height 9
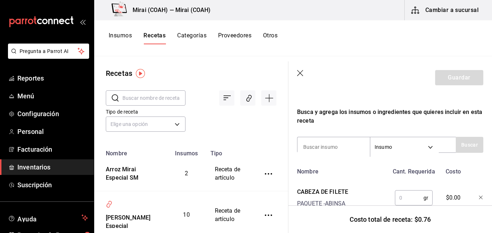
click at [405, 198] on input "text" at bounding box center [409, 197] width 29 height 14
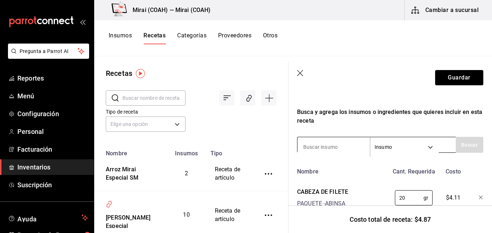
type input "20"
click at [337, 146] on input at bounding box center [333, 146] width 72 height 15
click at [330, 143] on input at bounding box center [333, 146] width 72 height 15
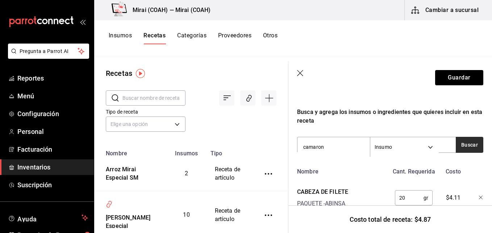
type input "camaron"
click at [474, 146] on button "Buscar" at bounding box center [470, 145] width 28 height 16
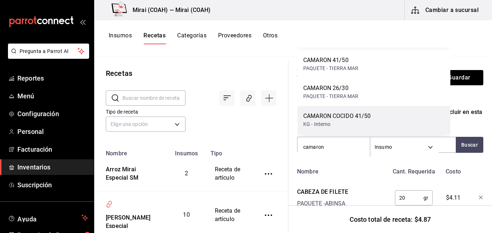
click at [366, 118] on div "CAMARON COCIDO 41/50" at bounding box center [337, 116] width 68 height 9
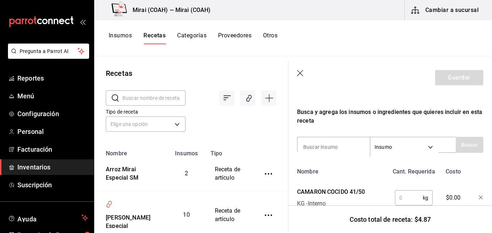
click at [402, 194] on input "text" at bounding box center [409, 197] width 28 height 14
type input "2"
type input "."
click at [342, 142] on input at bounding box center [333, 146] width 72 height 15
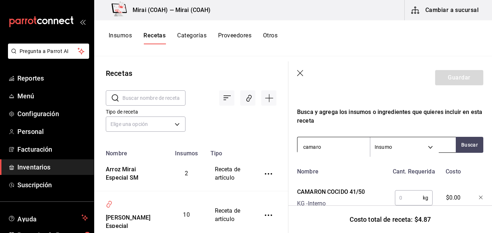
type input "camaron"
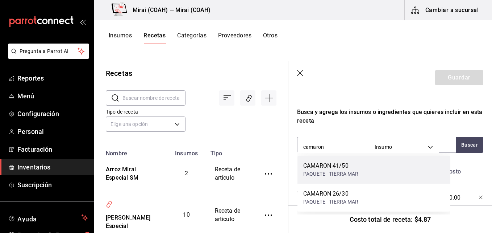
click at [341, 169] on div "CAMARON 41/50" at bounding box center [330, 165] width 55 height 9
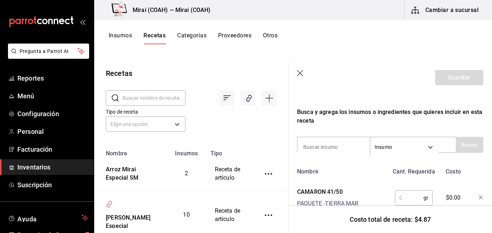
click at [400, 195] on input "text" at bounding box center [409, 197] width 29 height 14
type input "20"
click at [350, 143] on input at bounding box center [333, 146] width 72 height 15
type input "pechuga"
click at [466, 152] on button "Buscar" at bounding box center [470, 145] width 28 height 16
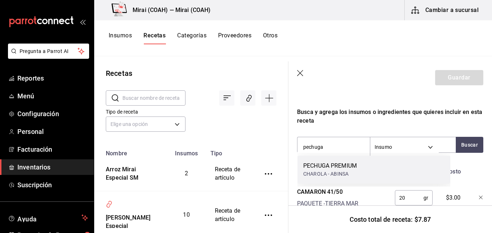
click at [380, 169] on div "PECHUGA PREMIUM CHAROLA - ABINSA" at bounding box center [373, 169] width 153 height 28
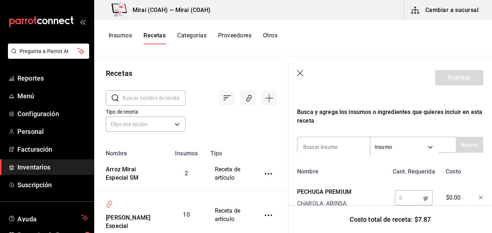
click at [404, 197] on input "text" at bounding box center [409, 197] width 29 height 14
type input "20"
click at [342, 147] on input at bounding box center [333, 146] width 72 height 15
type input "arroz"
click at [462, 147] on button "Buscar" at bounding box center [470, 145] width 28 height 16
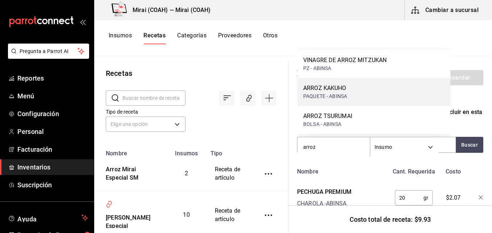
click at [339, 90] on div "ARROZ KAKUHO" at bounding box center [325, 88] width 44 height 9
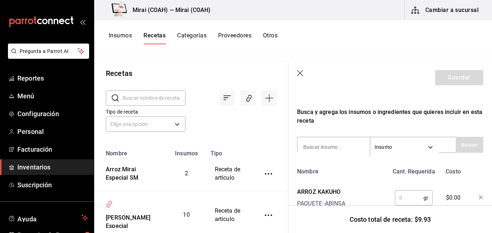
click at [403, 201] on input "text" at bounding box center [409, 197] width 29 height 14
type input "300"
click at [347, 145] on input at bounding box center [333, 146] width 72 height 15
type input "margar"
click at [462, 141] on button "Buscar" at bounding box center [470, 145] width 28 height 16
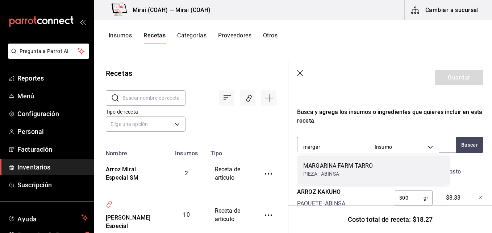
click at [385, 176] on div "MARGARINA FARM TARRO PIEZA - ABINSA" at bounding box center [373, 169] width 153 height 28
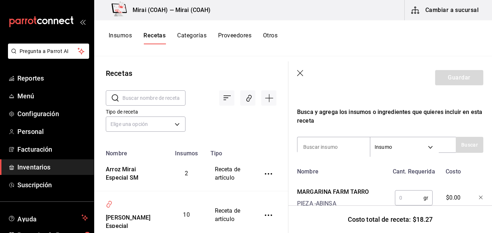
click at [406, 199] on input "text" at bounding box center [409, 197] width 29 height 14
type input "20"
click at [339, 142] on input at bounding box center [333, 146] width 72 height 15
type input "pimienta"
click at [461, 147] on button "Buscar" at bounding box center [470, 145] width 28 height 16
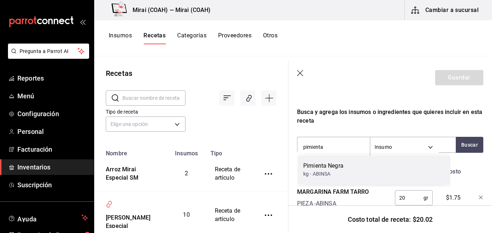
click at [339, 170] on div "Pimienta Negra" at bounding box center [323, 165] width 40 height 9
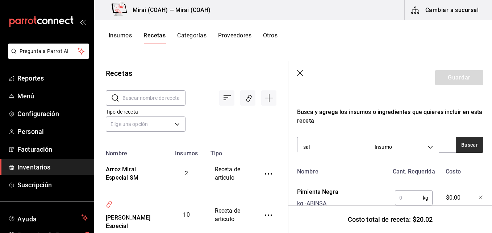
type input "sal"
click at [464, 142] on button "Buscar" at bounding box center [470, 145] width 28 height 16
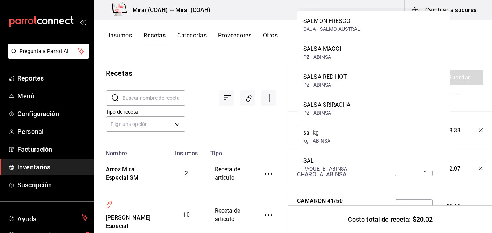
scroll to position [261, 0]
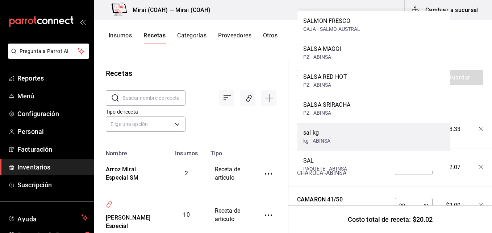
click at [320, 133] on div "sal kg" at bounding box center [316, 132] width 27 height 9
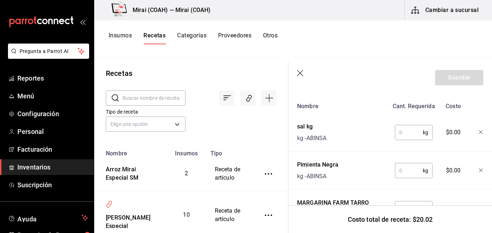
scroll to position [180, 0]
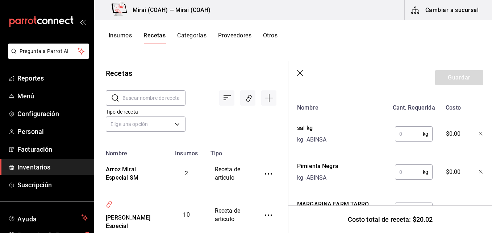
click at [402, 133] on input "text" at bounding box center [409, 133] width 28 height 14
type input "0"
type input "0.002"
click at [404, 172] on input "text" at bounding box center [409, 171] width 28 height 14
type input "0.002"
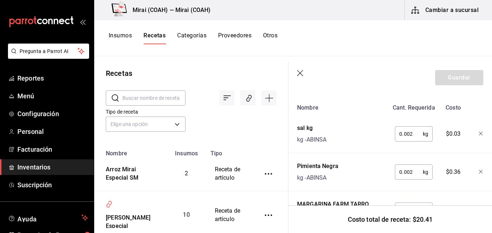
drag, startPoint x: 488, startPoint y: 122, endPoint x: 470, endPoint y: 52, distance: 72.6
click at [470, 52] on div "Insumos Recetas Categorías Proveedores Otros" at bounding box center [293, 38] width 398 height 36
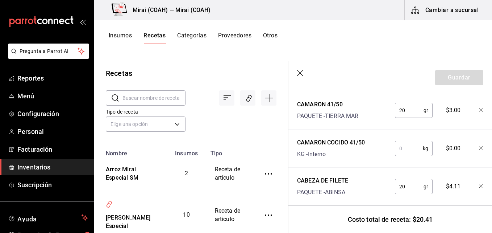
scroll to position [399, 0]
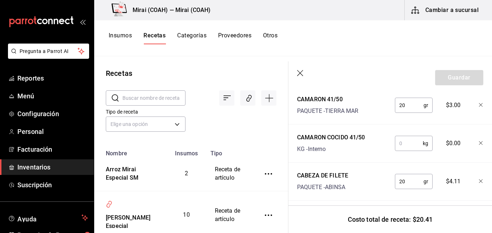
click at [479, 143] on icon "button" at bounding box center [481, 143] width 4 height 4
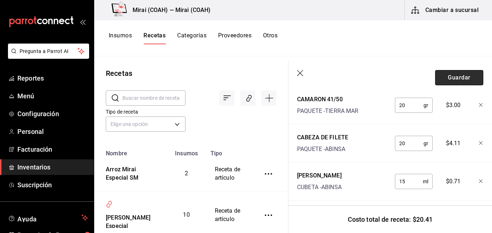
click at [460, 76] on button "Guardar" at bounding box center [459, 77] width 48 height 15
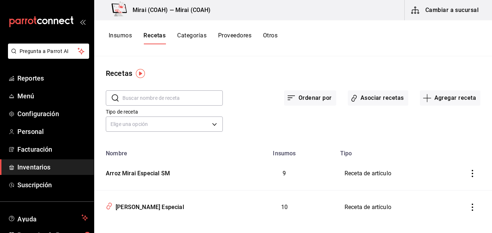
click at [460, 76] on div "Recetas" at bounding box center [293, 73] width 398 height 11
click at [365, 96] on button "Asociar recetas" at bounding box center [378, 97] width 60 height 15
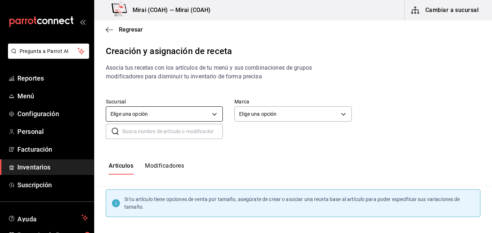
click at [212, 114] on body "Pregunta a Parrot AI Reportes Menú Configuración Personal Facturación Inventari…" at bounding box center [246, 110] width 492 height 220
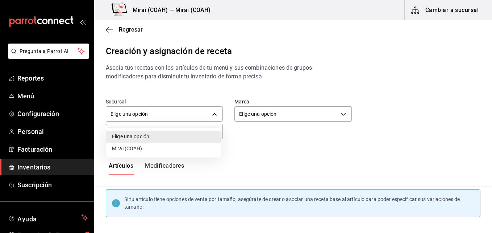
click at [166, 146] on li "Mirai (COAH)" at bounding box center [163, 148] width 114 height 12
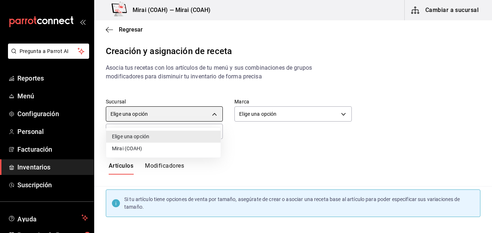
type input "2f3b0ad6-fa58-4a2b-8167-6846f6c4b413"
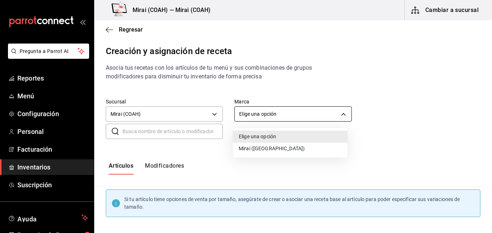
click at [271, 116] on body "Pregunta a Parrot AI Reportes Menú Configuración Personal Facturación Inventari…" at bounding box center [246, 110] width 492 height 220
click at [256, 149] on li "Mirai ([GEOGRAPHIC_DATA])" at bounding box center [290, 148] width 114 height 12
type input "183a807c-22b5-455a-989e-9c50dfc5d7ed"
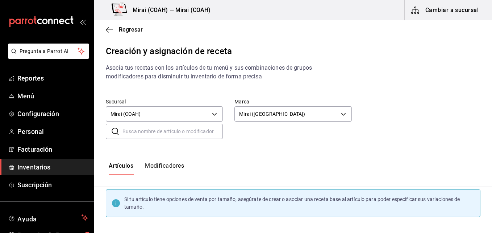
click at [185, 130] on input "text" at bounding box center [172, 131] width 100 height 14
type input "MIRAI ESPECIAL"
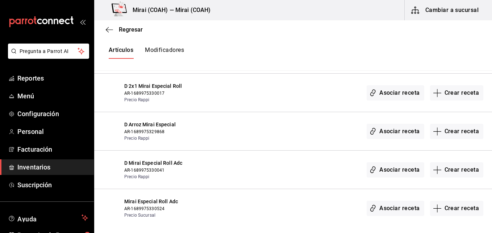
scroll to position [190, 0]
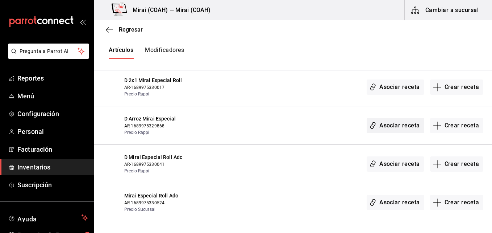
click at [387, 125] on button "Asociar receta" at bounding box center [395, 125] width 57 height 15
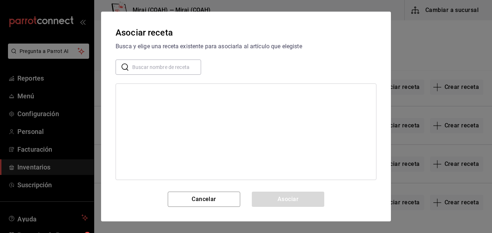
click at [173, 69] on input "text" at bounding box center [166, 67] width 69 height 14
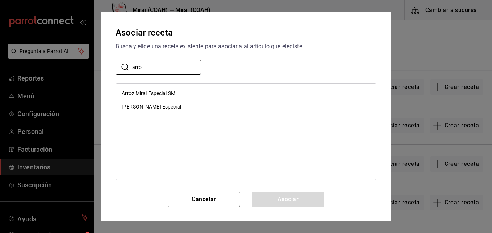
type input "arro"
click at [133, 129] on div "Arroz Mirai Especial SM Arroz Gohan Especial" at bounding box center [246, 131] width 261 height 96
click at [152, 93] on div "Arroz Mirai Especial SM" at bounding box center [149, 93] width 54 height 8
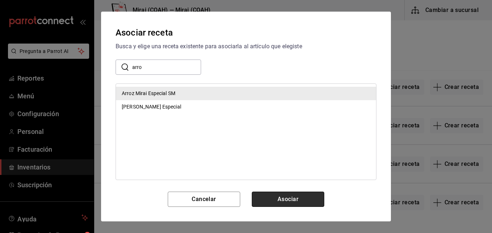
click at [268, 200] on button "Asociar" at bounding box center [288, 198] width 72 height 15
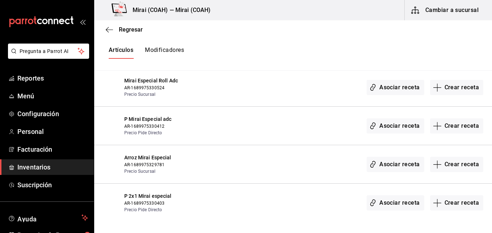
scroll to position [306, 0]
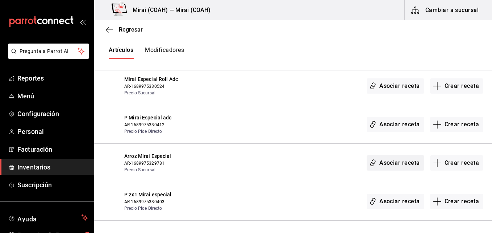
click at [384, 160] on button "Asociar receta" at bounding box center [395, 162] width 57 height 15
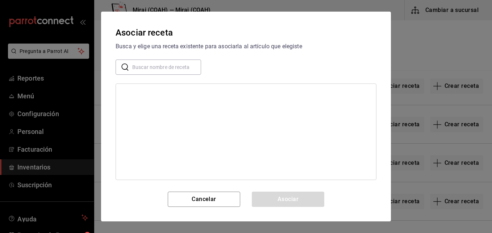
click at [175, 68] on input "text" at bounding box center [166, 67] width 69 height 14
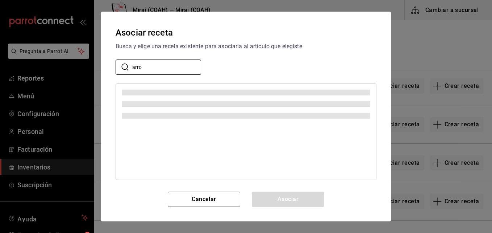
type input "arro"
click at [136, 157] on div at bounding box center [246, 131] width 261 height 96
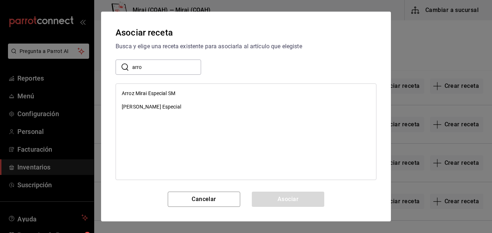
click at [177, 94] on div "Arroz Mirai Especial SM" at bounding box center [246, 93] width 260 height 13
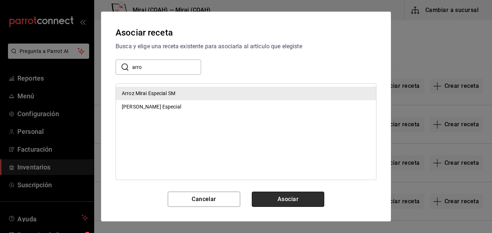
click at [267, 202] on button "Asociar" at bounding box center [288, 198] width 72 height 15
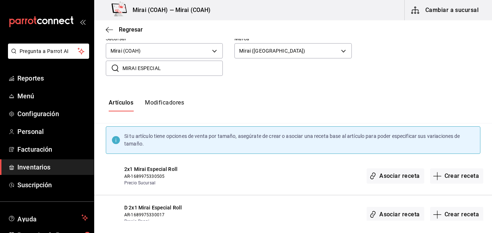
scroll to position [58, 0]
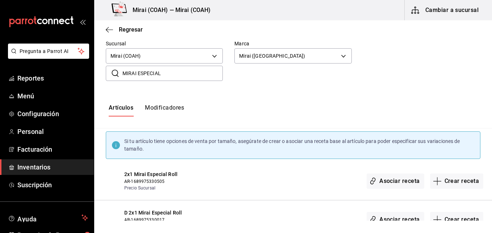
click at [173, 104] on button "Modificadores" at bounding box center [164, 110] width 39 height 12
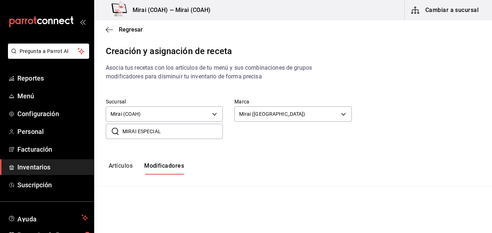
type input "default"
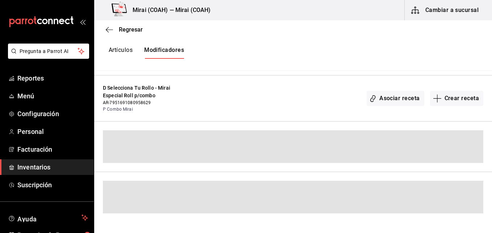
scroll to position [535, 0]
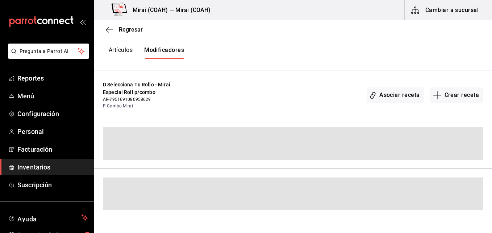
click at [342, 89] on div "Asociar receta Crear receta" at bounding box center [337, 95] width 293 height 28
click at [335, 71] on div "P Combo Familiar - Mirai Especial Roll p/combo AR-7541691080958626 P Combo Fami…" at bounding box center [293, 49] width 398 height 46
